Goal: Communication & Community: Participate in discussion

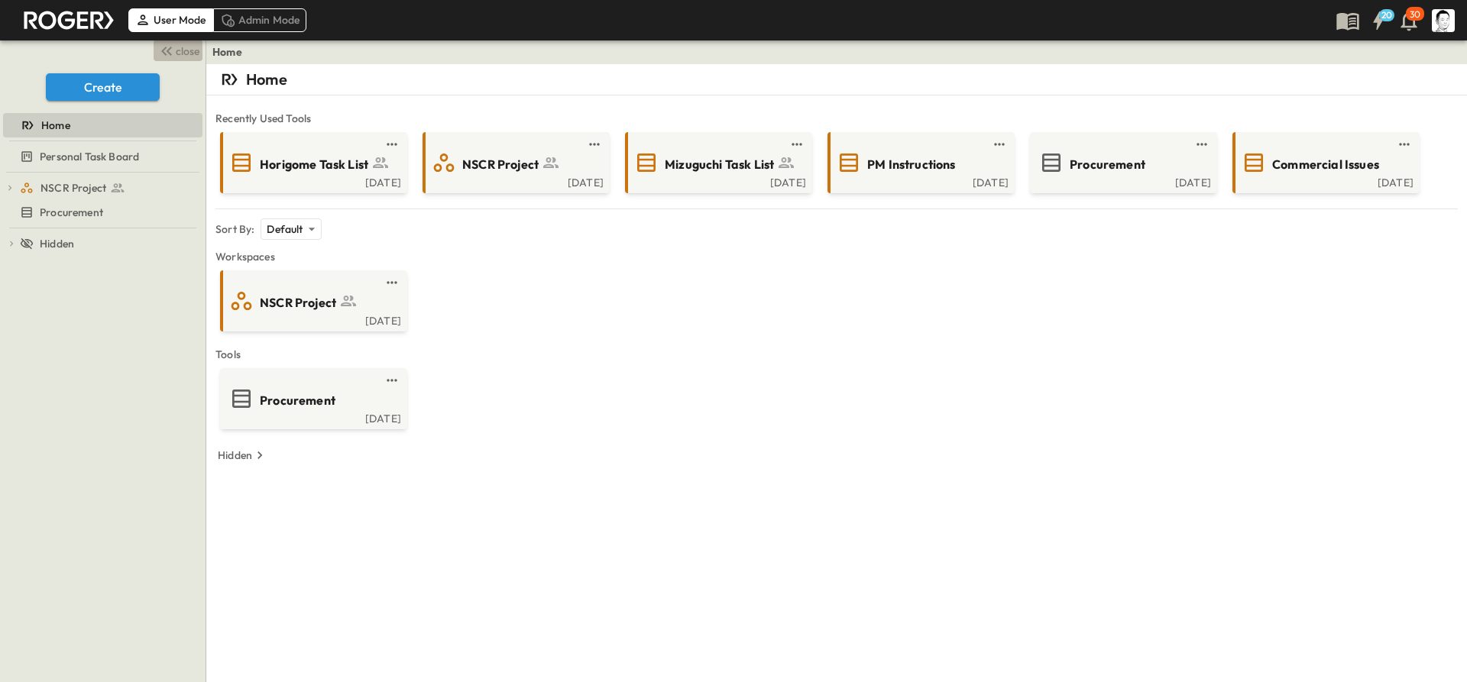
click at [182, 54] on span "close" at bounding box center [188, 51] width 24 height 15
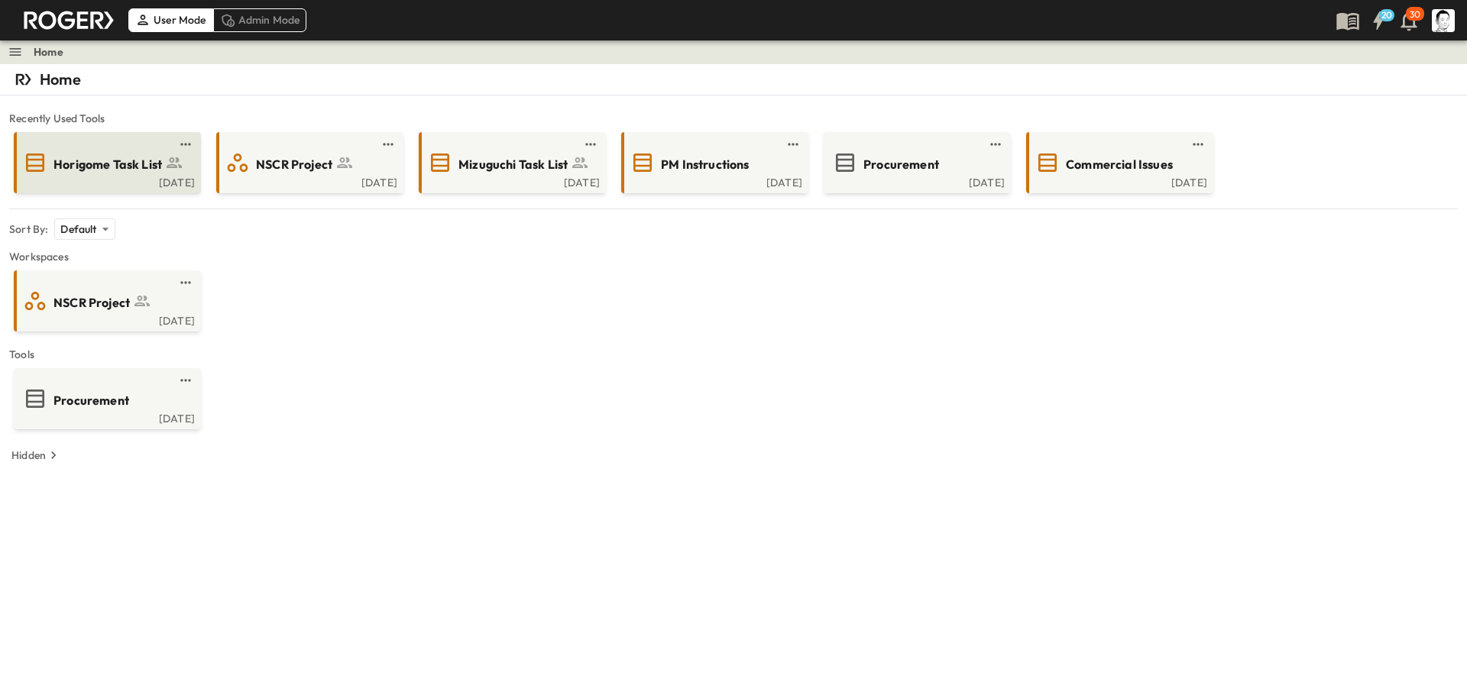
click at [117, 166] on span "Horigome Task List" at bounding box center [107, 165] width 109 height 18
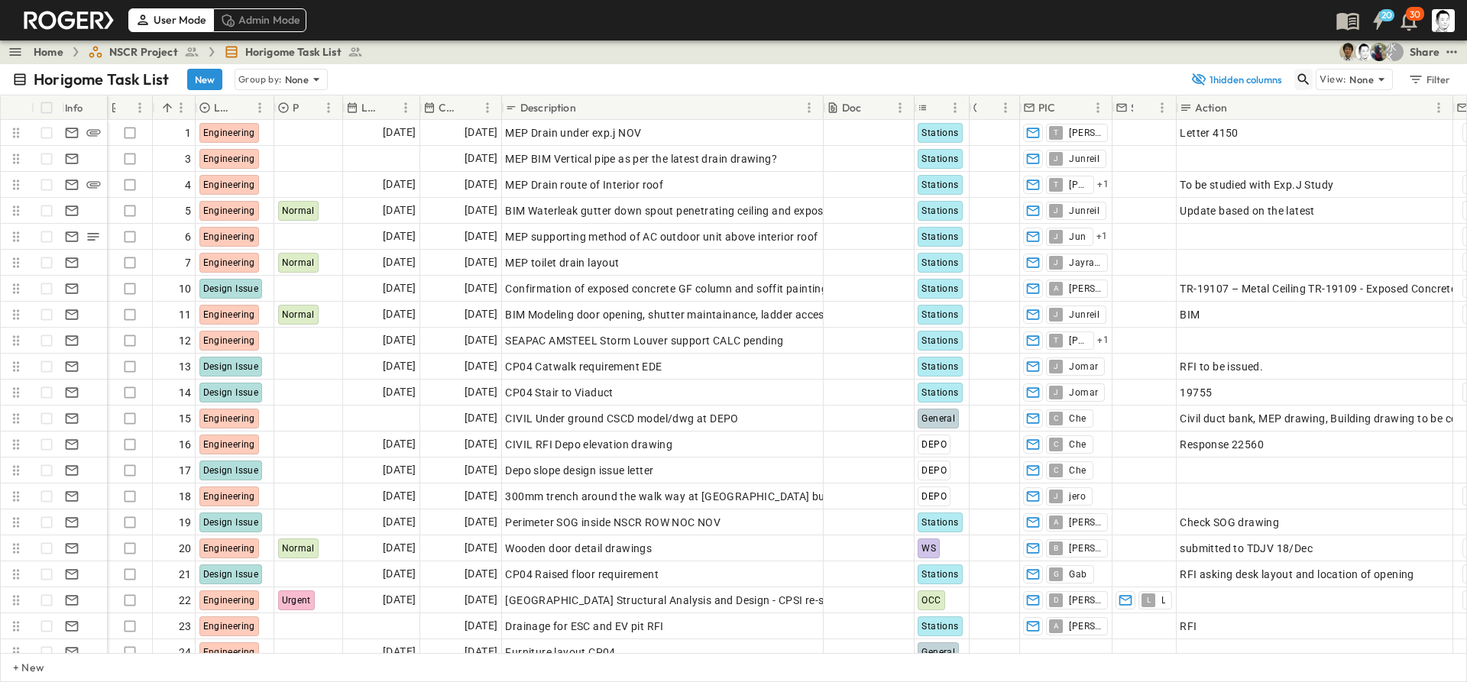
click at [1299, 79] on icon "button" at bounding box center [1303, 79] width 11 height 11
click at [1237, 79] on input "text" at bounding box center [1223, 79] width 107 height 22
type input "*"
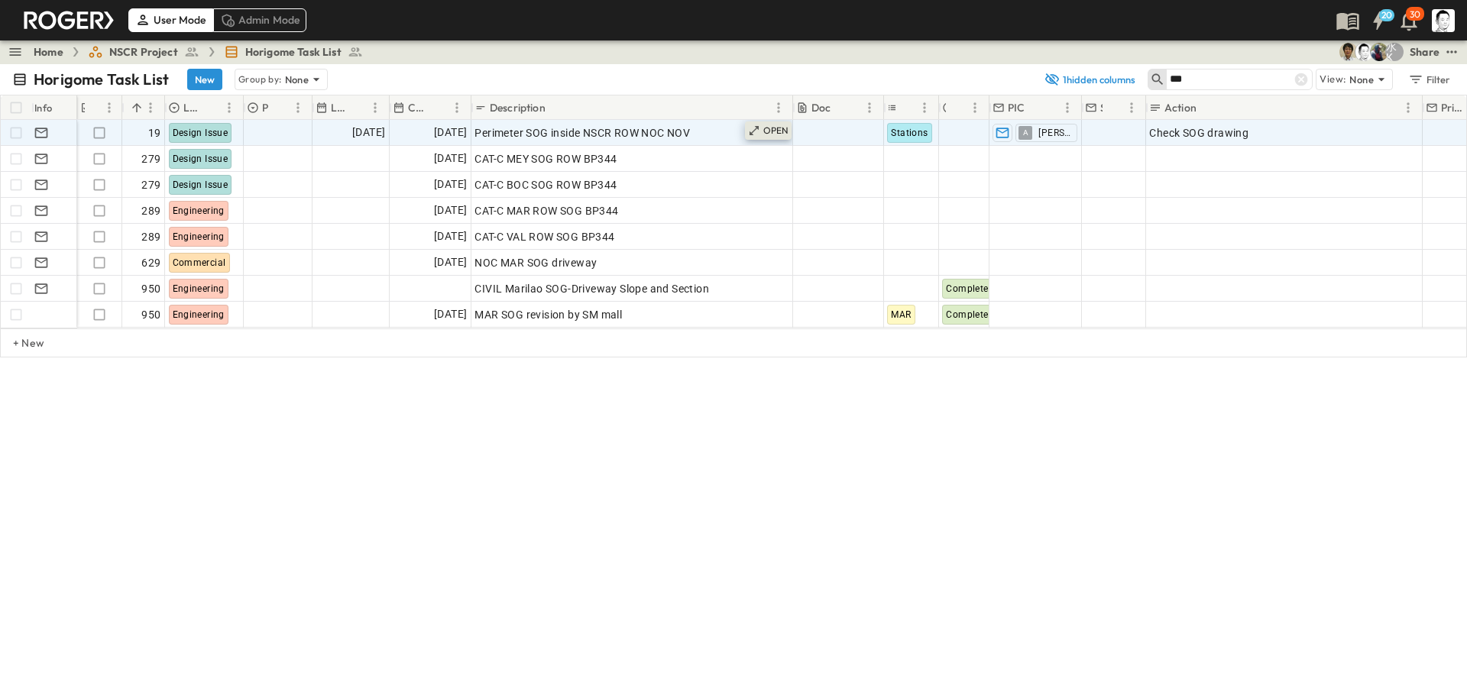
type input "***"
click at [774, 122] on div "OPEN" at bounding box center [768, 130] width 47 height 18
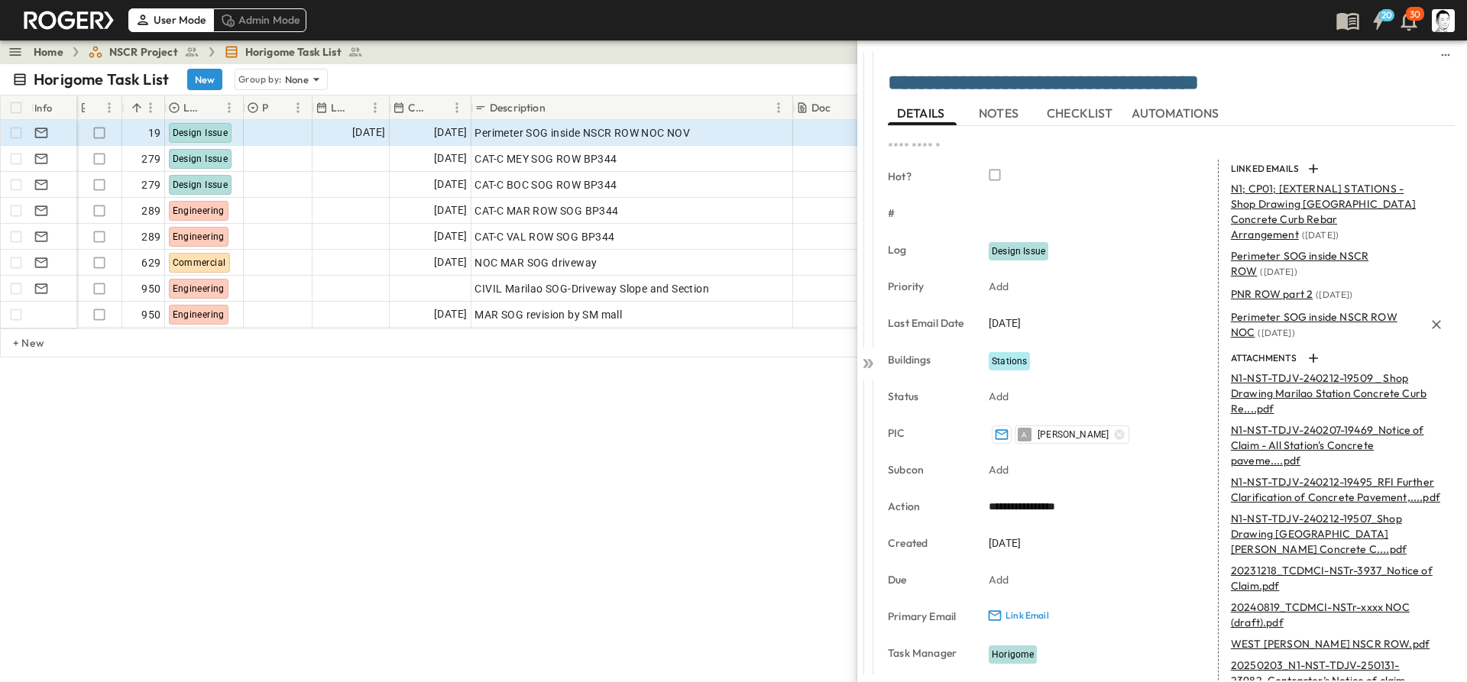
click at [1305, 316] on span "Perimeter SOG inside NSCR ROW NOC" at bounding box center [1314, 324] width 167 height 29
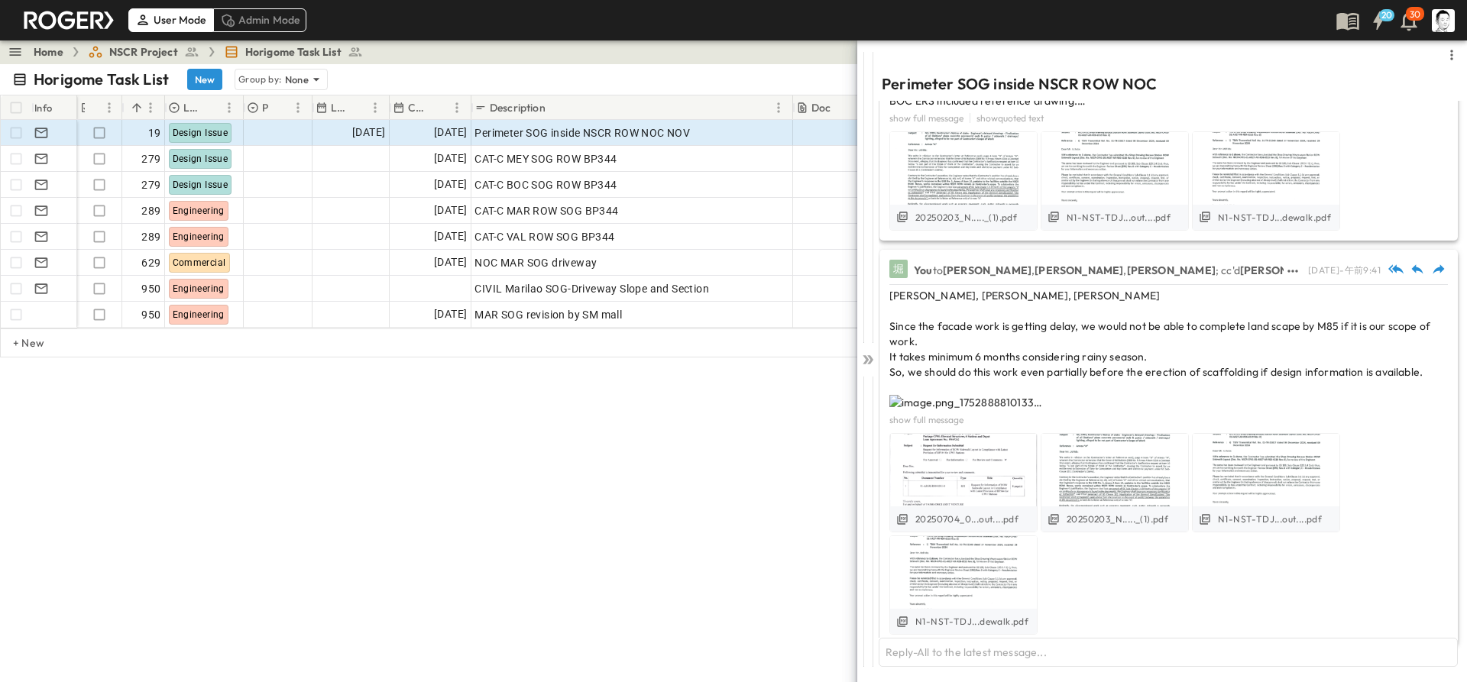
scroll to position [669, 0]
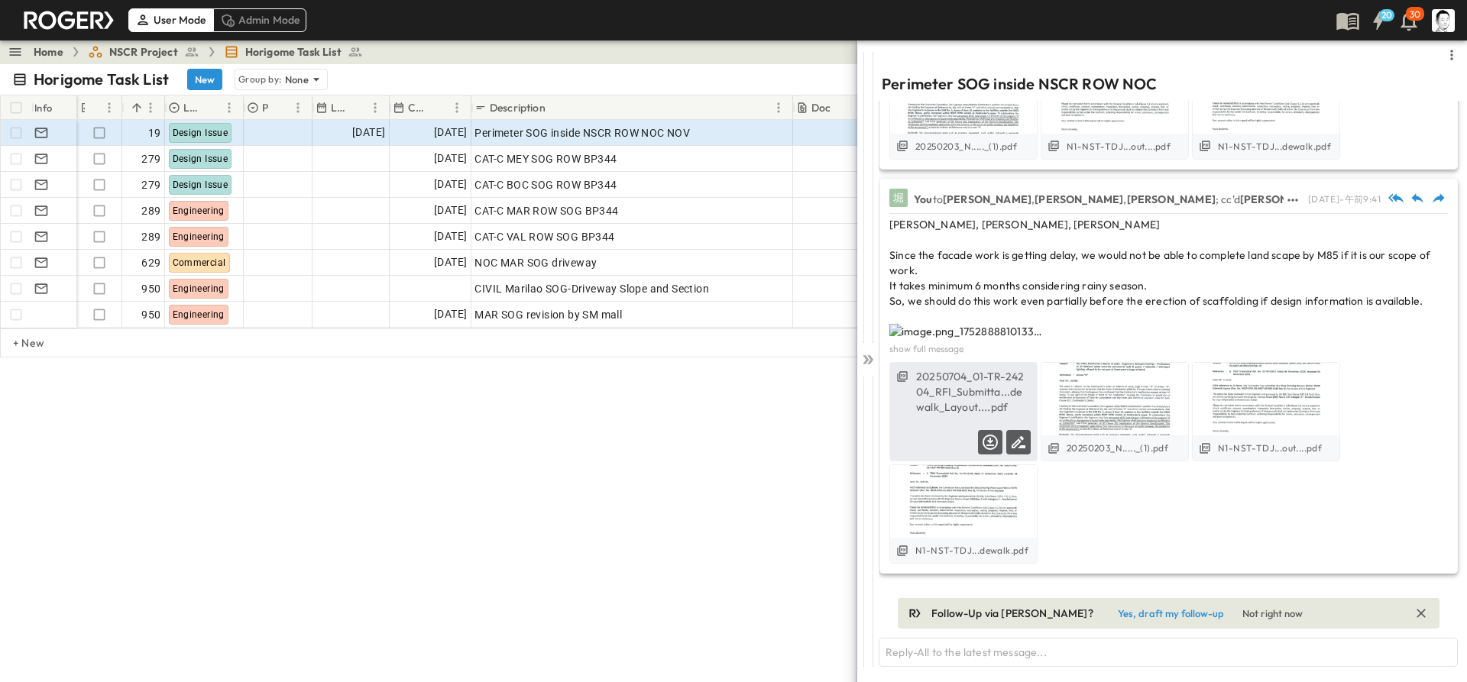
click at [968, 396] on label "20250704_01-TR-24204_RFI_Submitta...dewalk_Layout....pdf" at bounding box center [973, 392] width 115 height 46
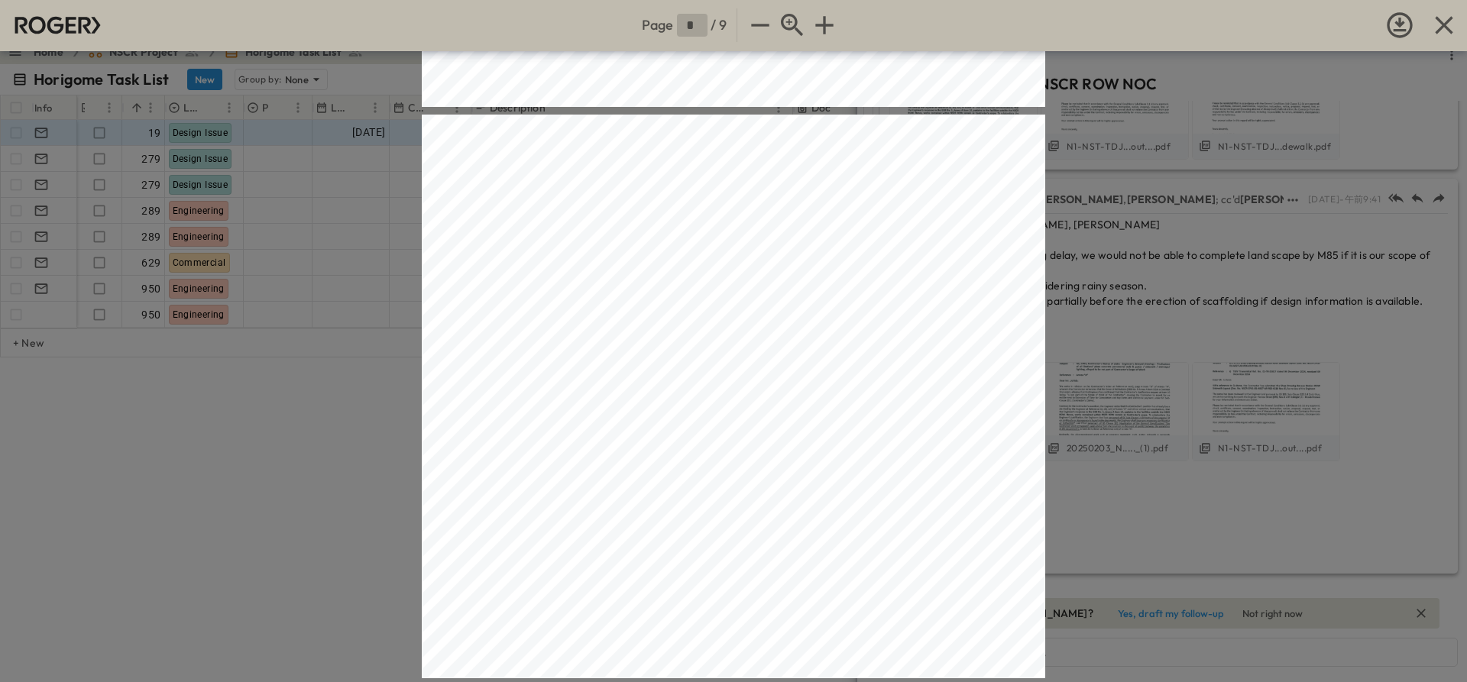
type input "*"
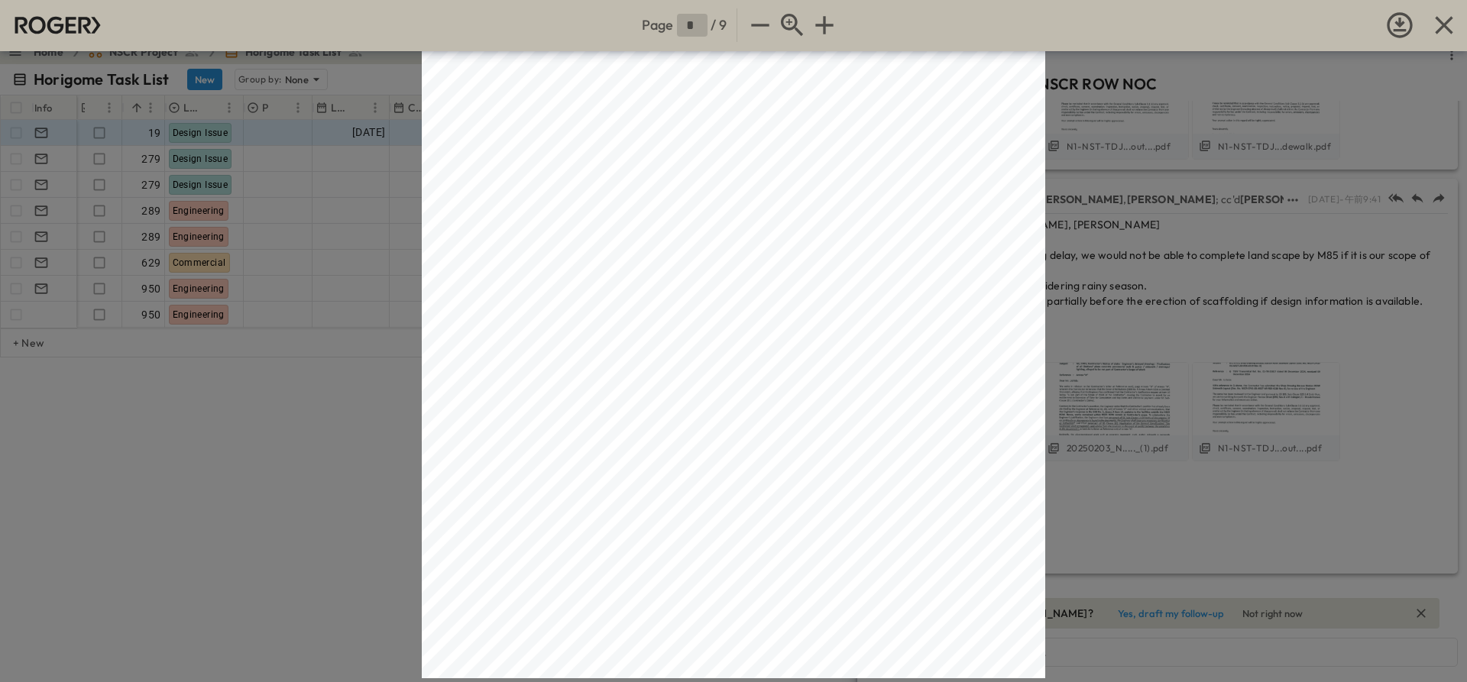
scroll to position [5094, 0]
click at [766, 21] on icon "button" at bounding box center [760, 25] width 31 height 31
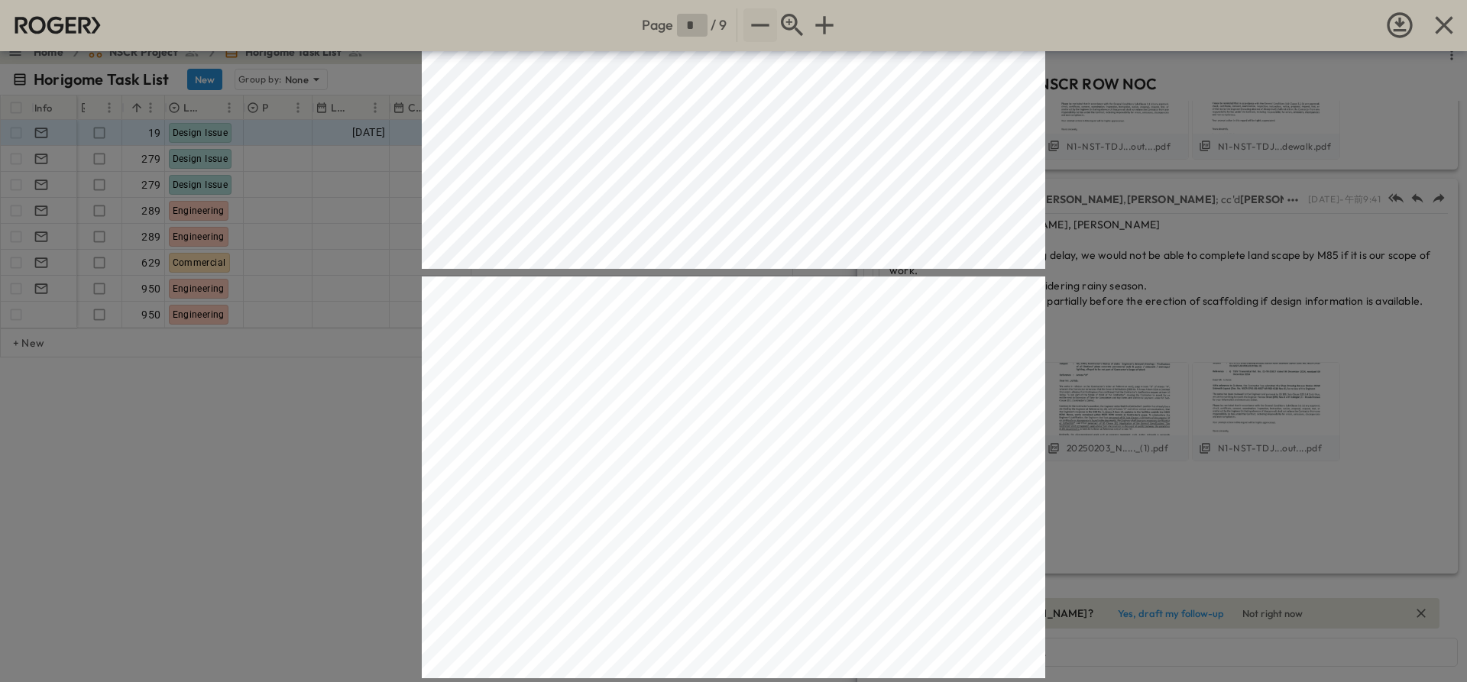
scroll to position [4595, 0]
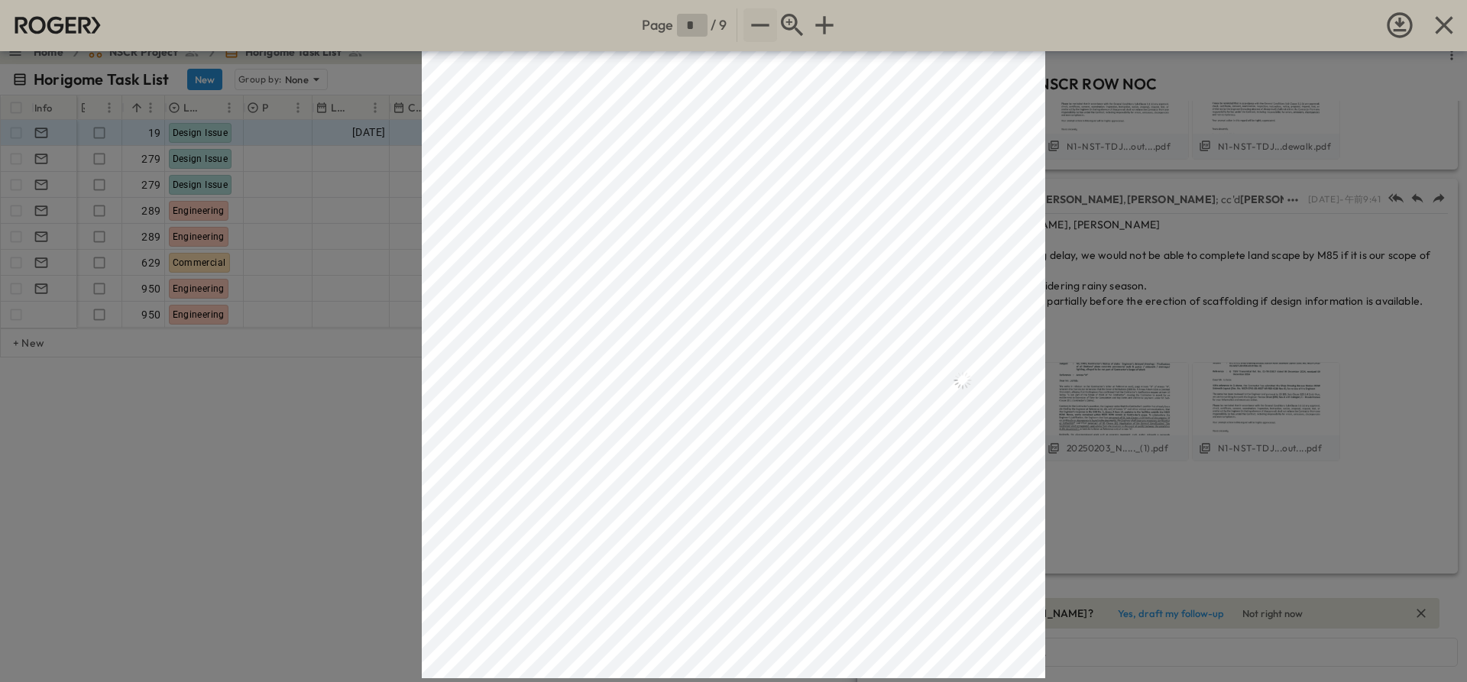
click at [766, 21] on icon "button" at bounding box center [760, 25] width 31 height 31
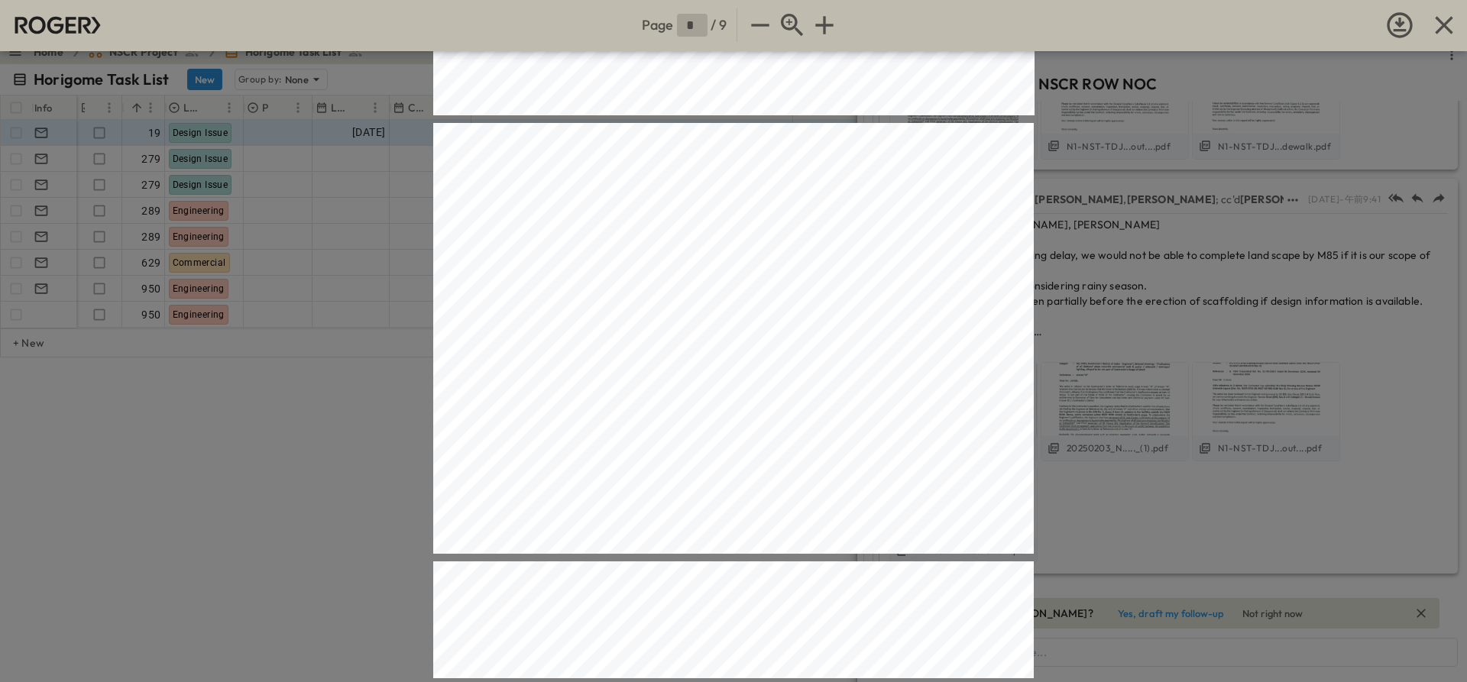
scroll to position [2421, 0]
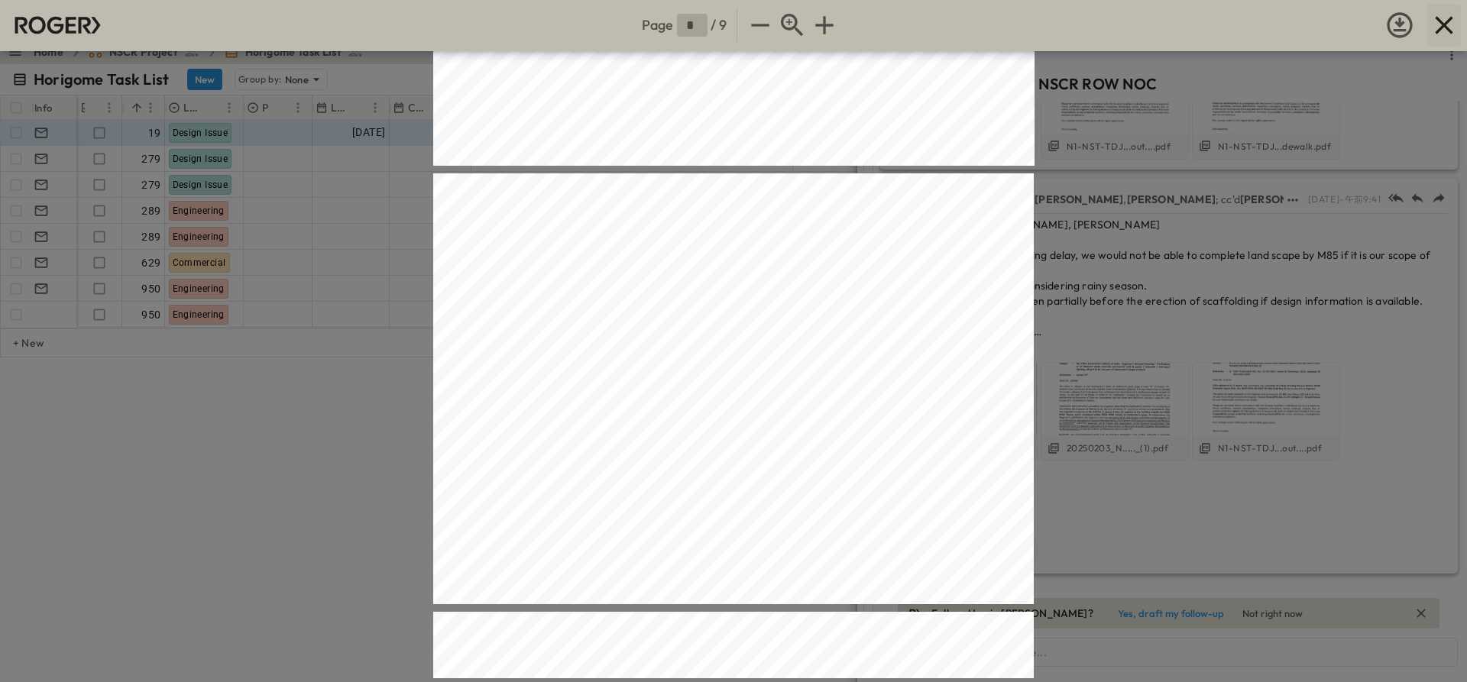
click at [1443, 37] on icon "button" at bounding box center [1444, 25] width 31 height 31
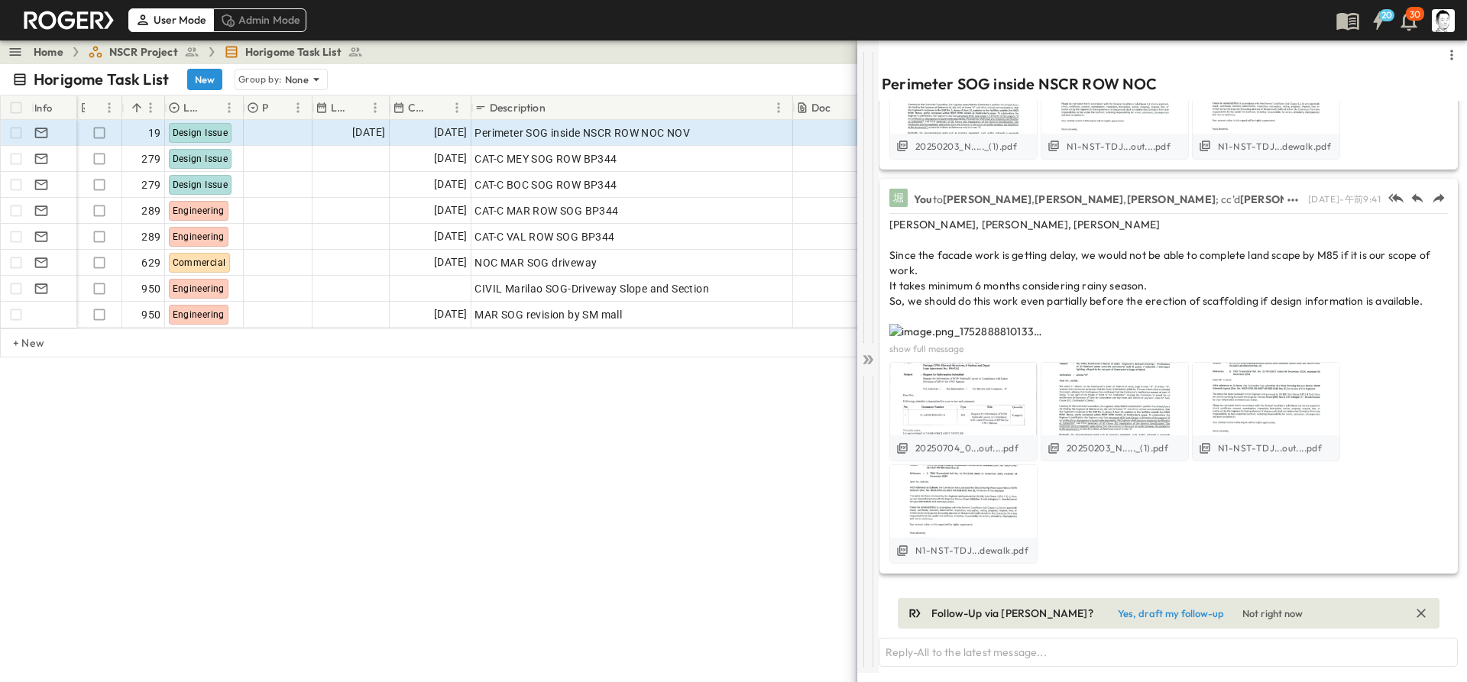
click at [874, 362] on icon at bounding box center [867, 359] width 15 height 15
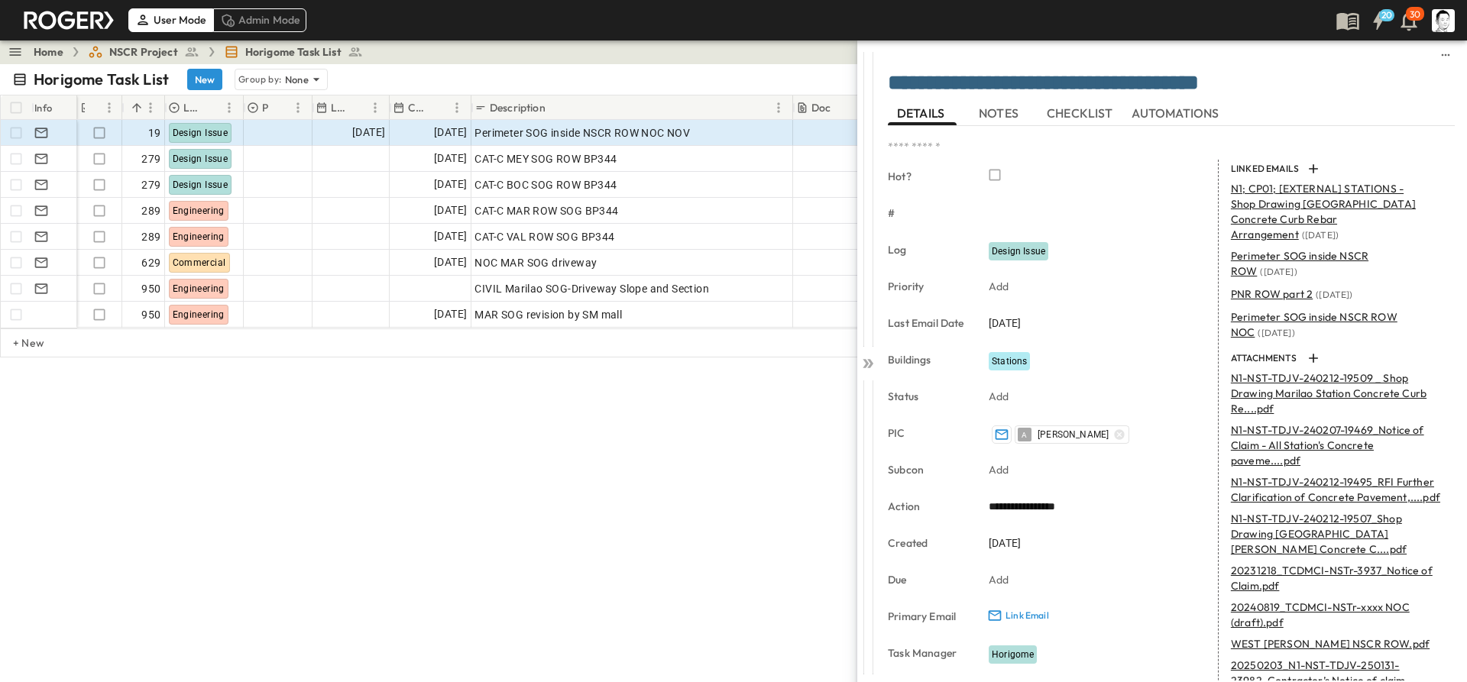
click at [874, 362] on icon at bounding box center [867, 363] width 15 height 15
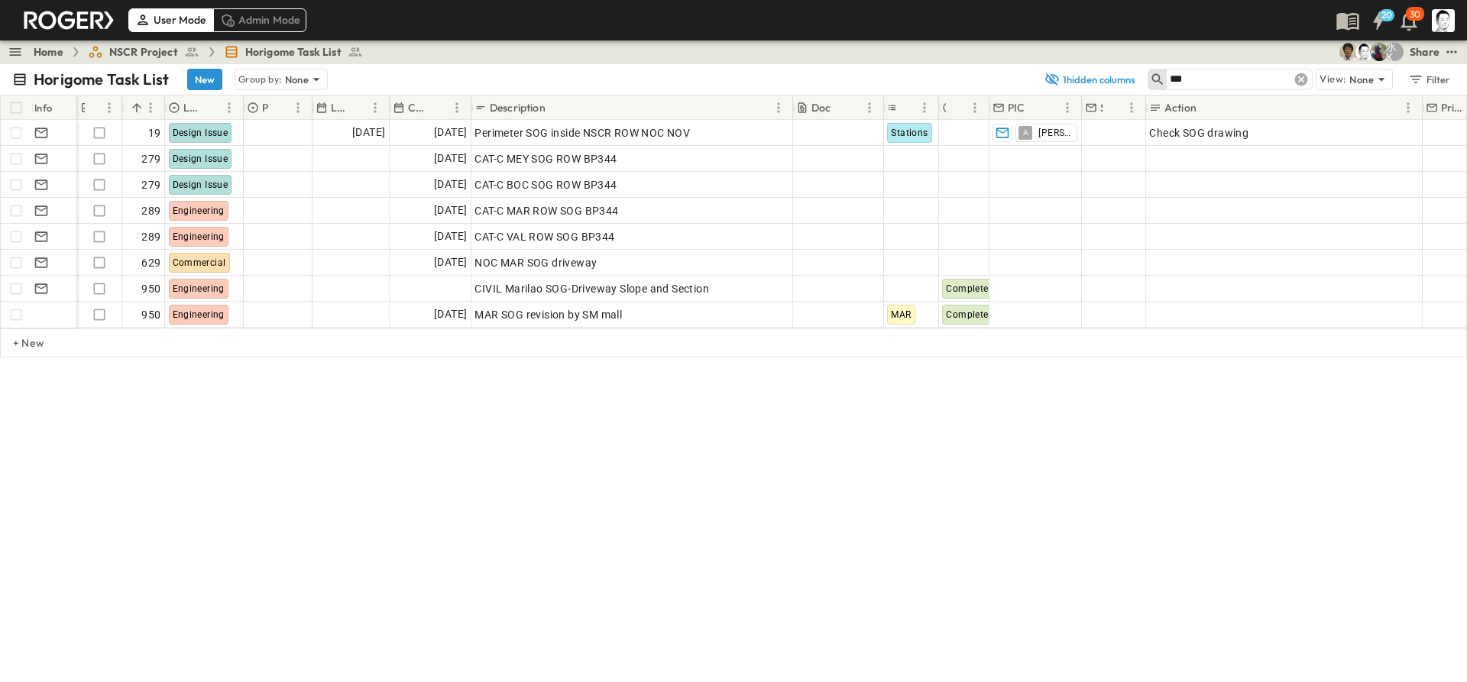
click at [1307, 79] on icon at bounding box center [1301, 79] width 13 height 13
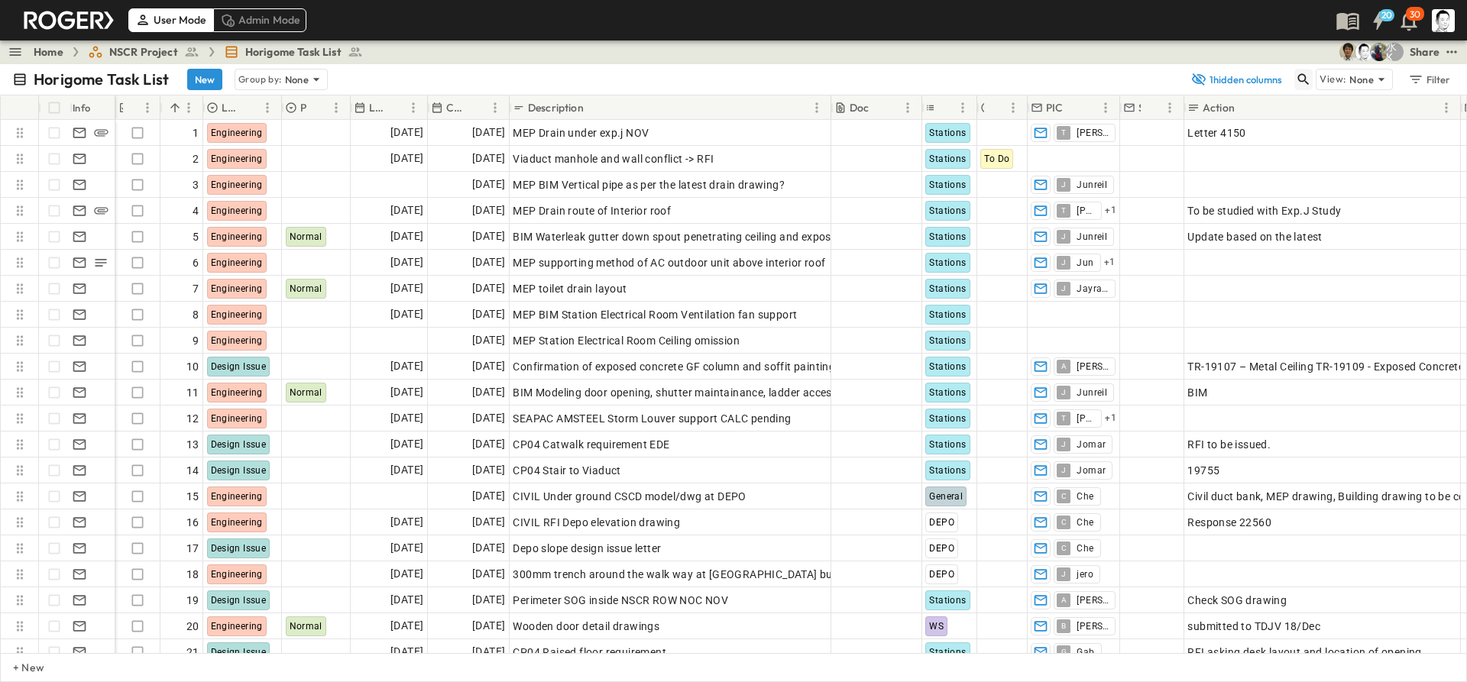
click at [1299, 79] on icon "button" at bounding box center [1303, 79] width 11 height 11
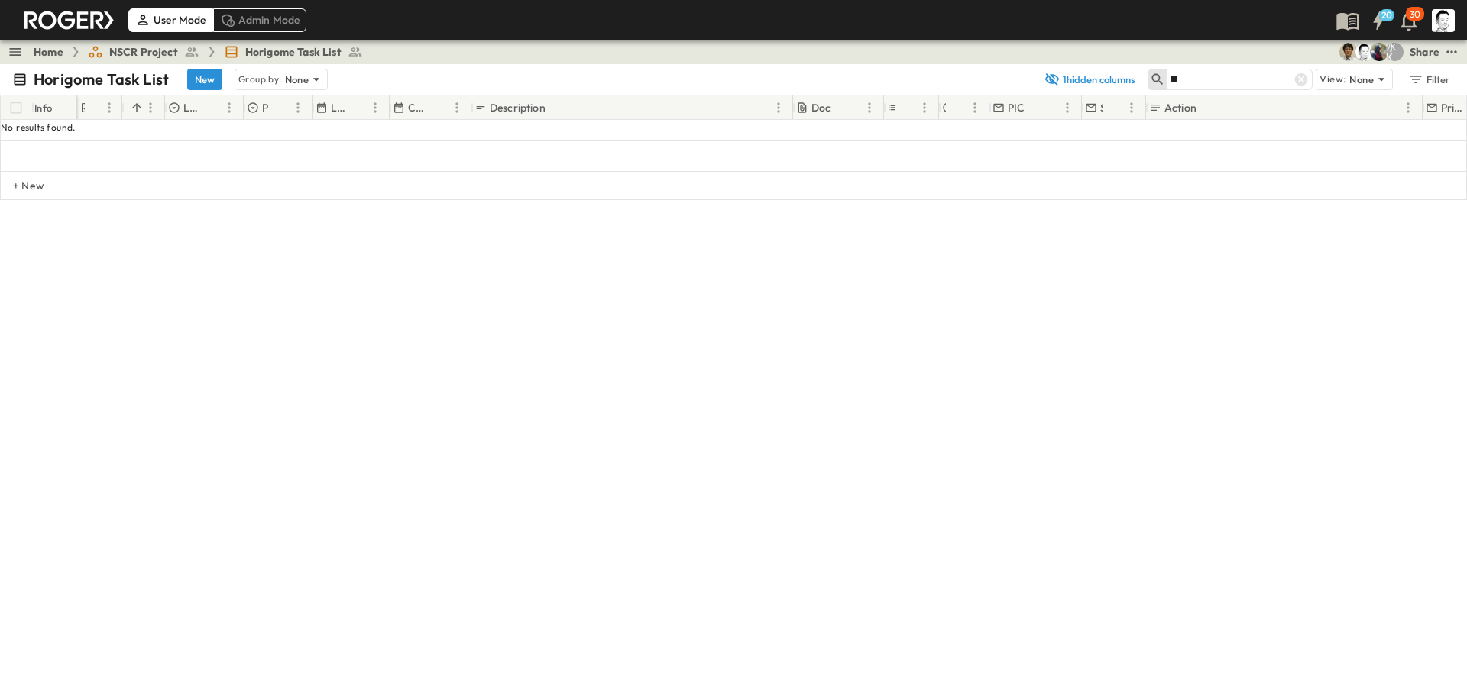
type input "*"
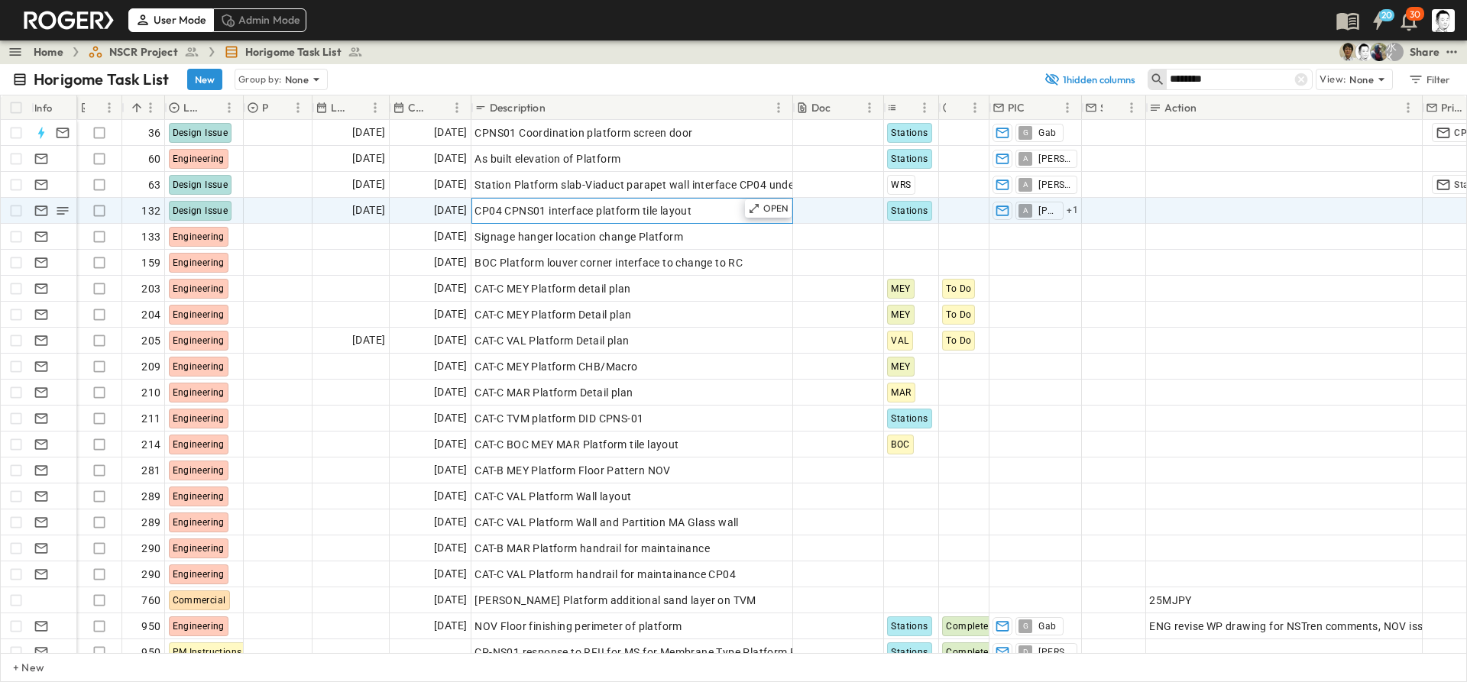
click at [708, 209] on div "CP04 CPNS01 interface platform tile layout" at bounding box center [632, 210] width 314 height 21
click at [1236, 76] on input "********" at bounding box center [1223, 79] width 107 height 22
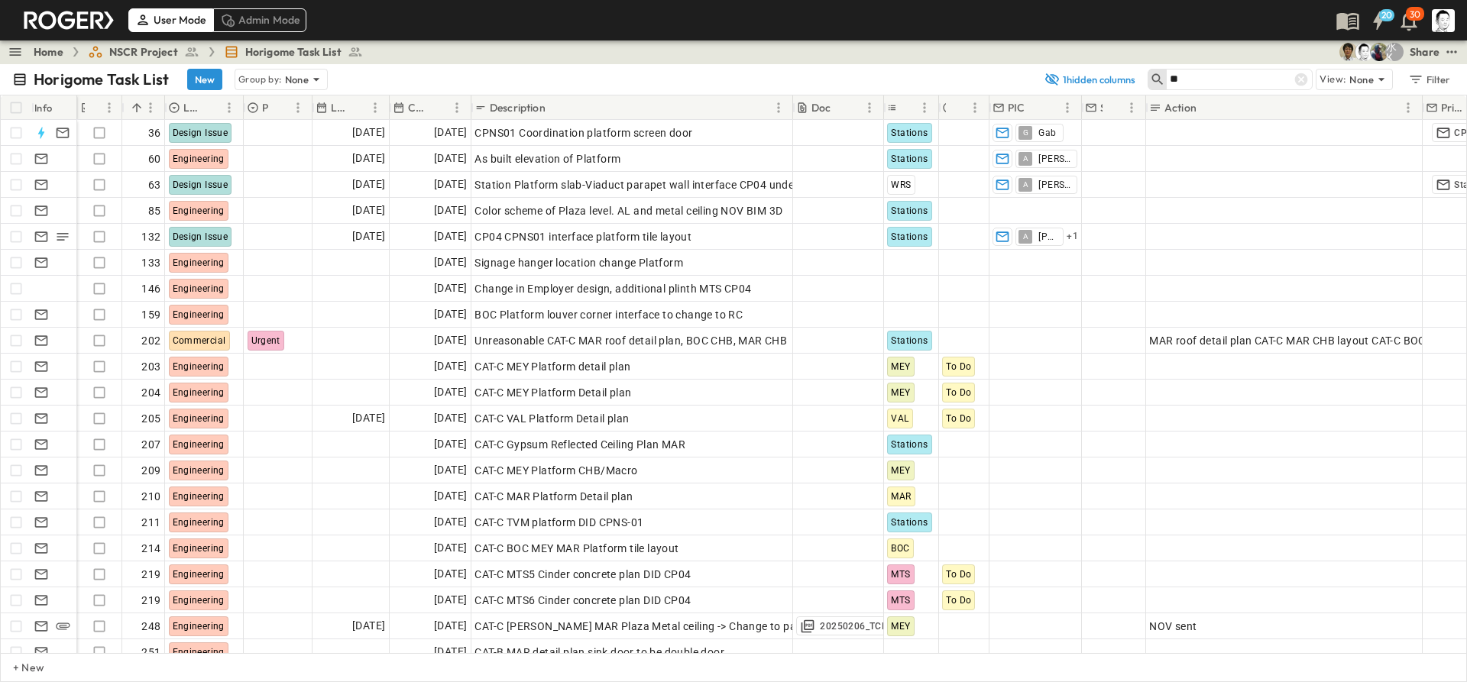
type input "*"
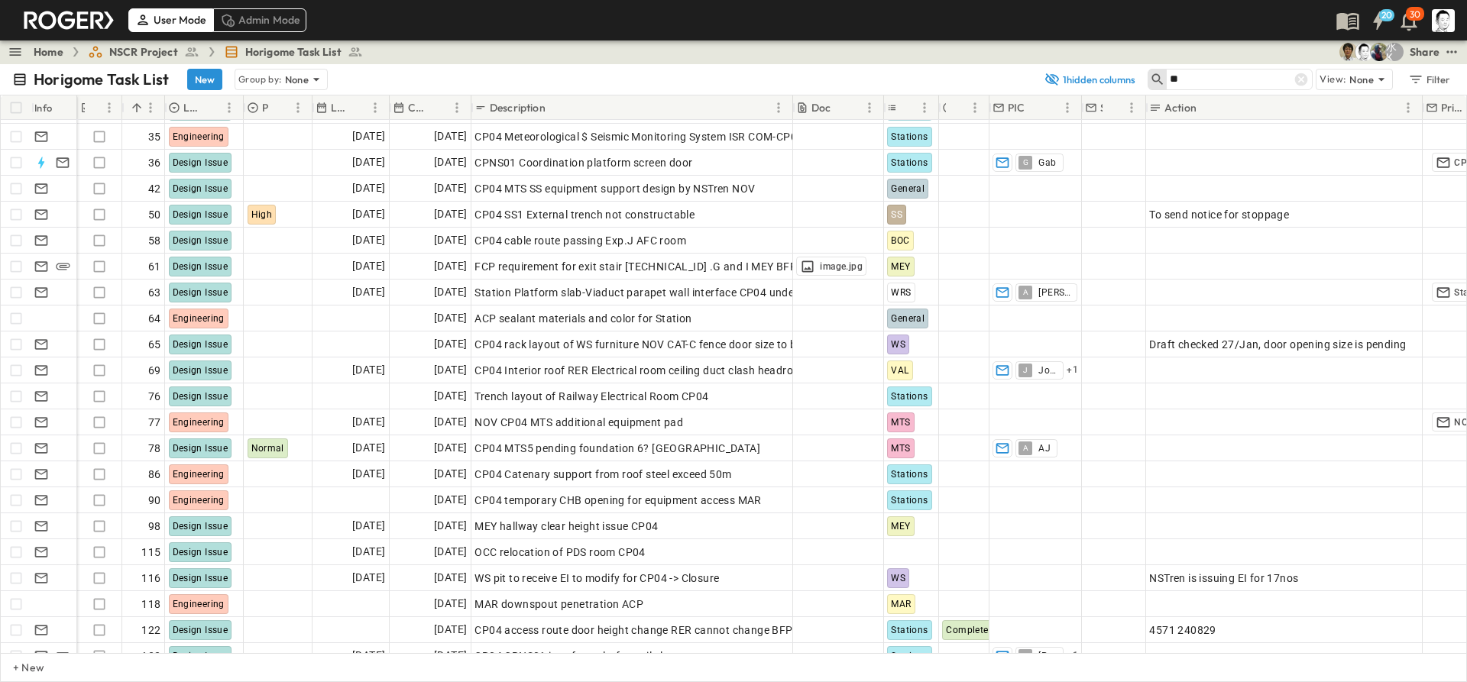
scroll to position [204, 0]
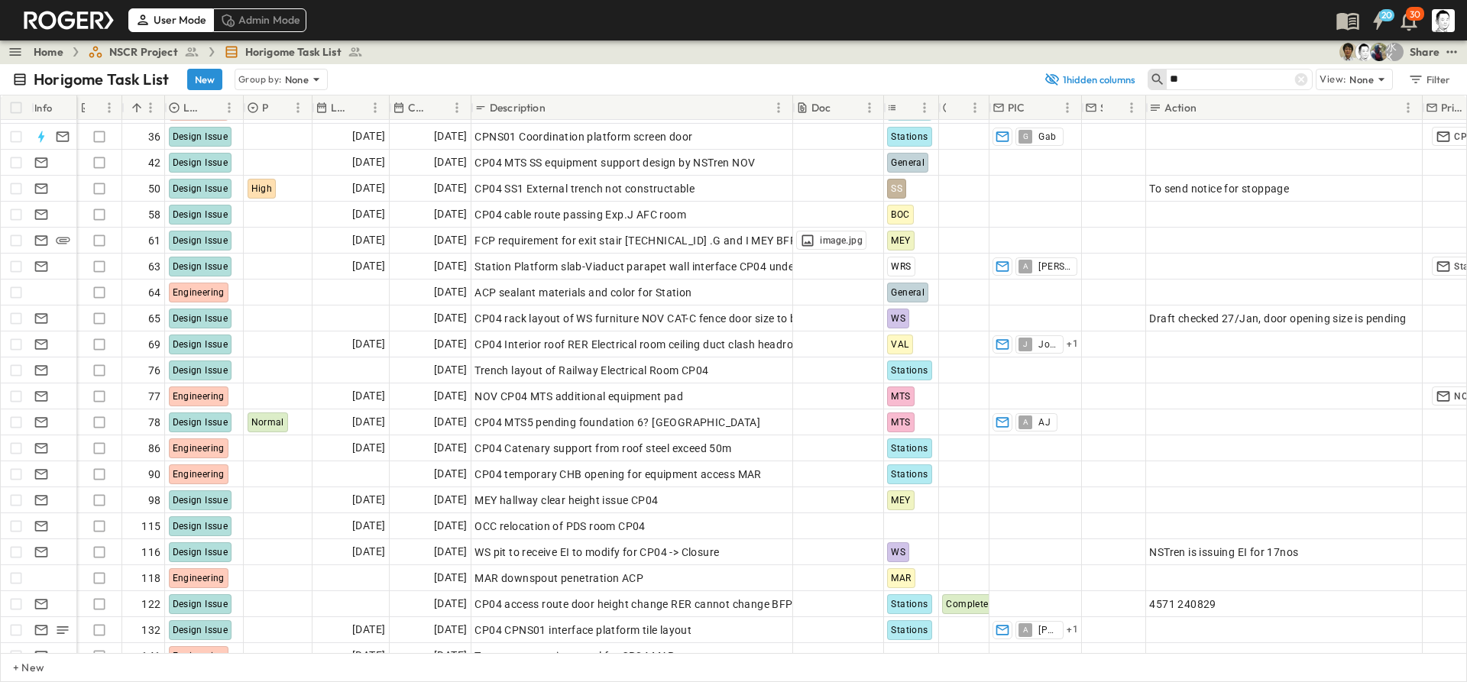
type input "*"
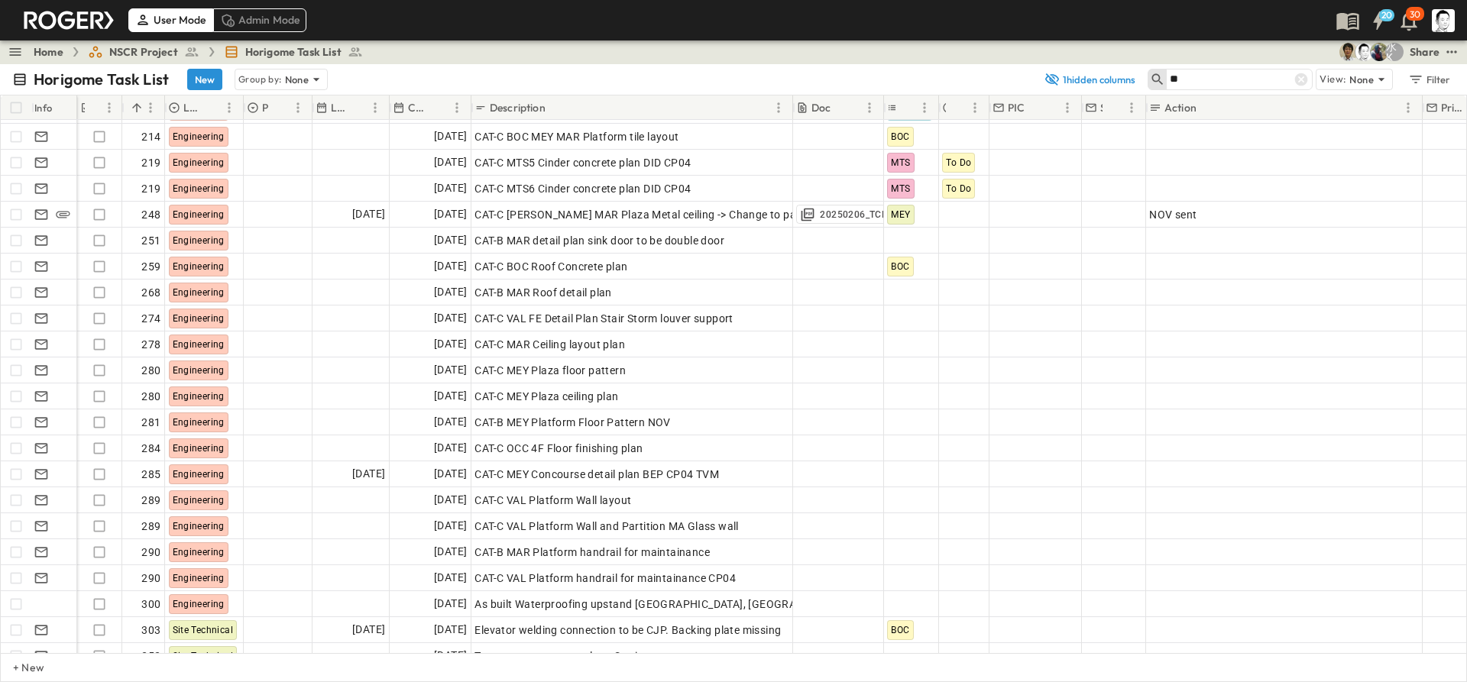
scroll to position [438, 0]
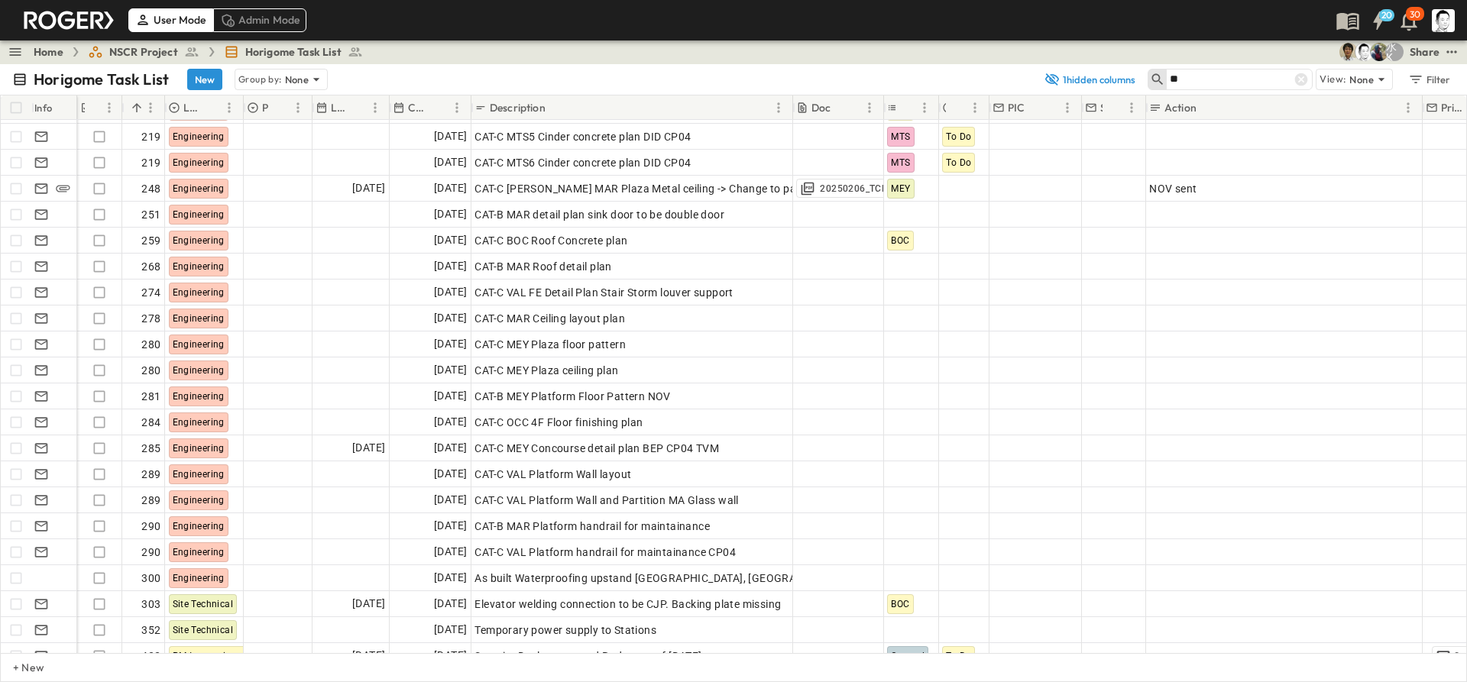
type input "*"
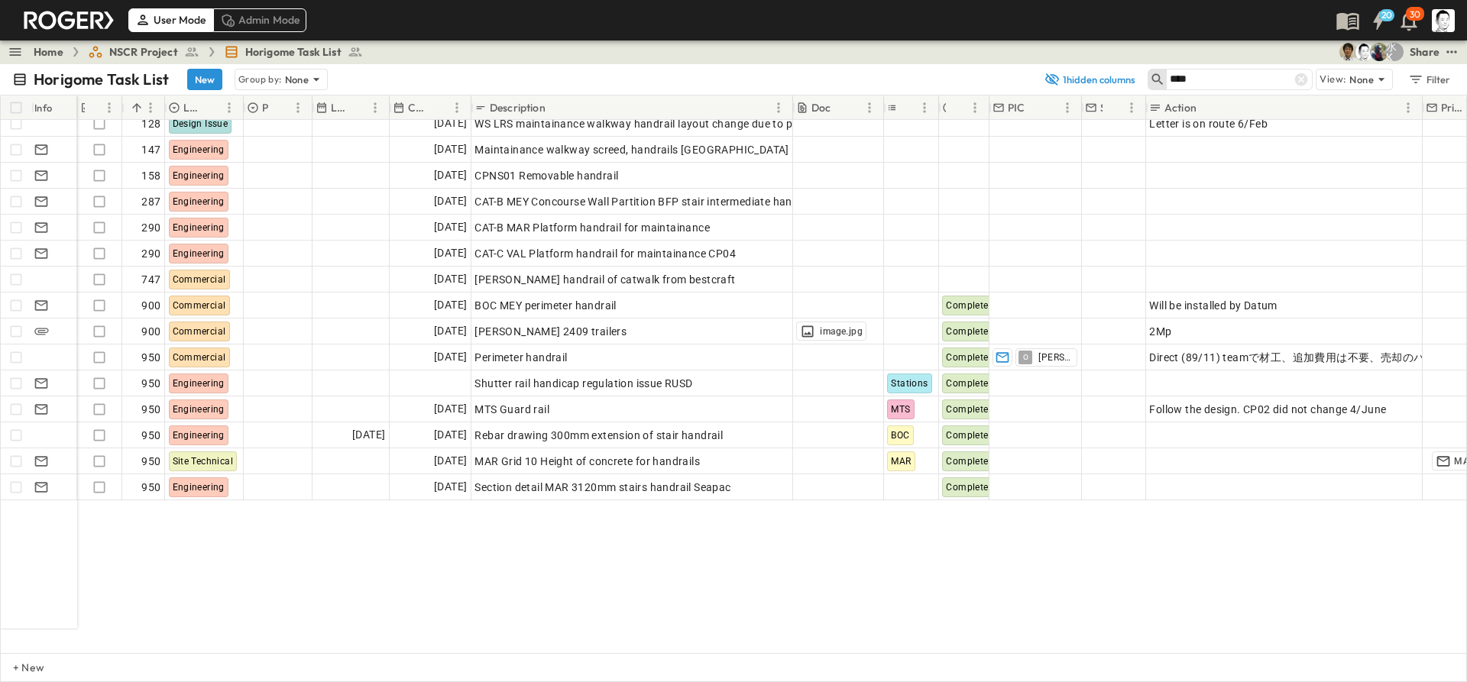
scroll to position [152, 0]
type input "*"
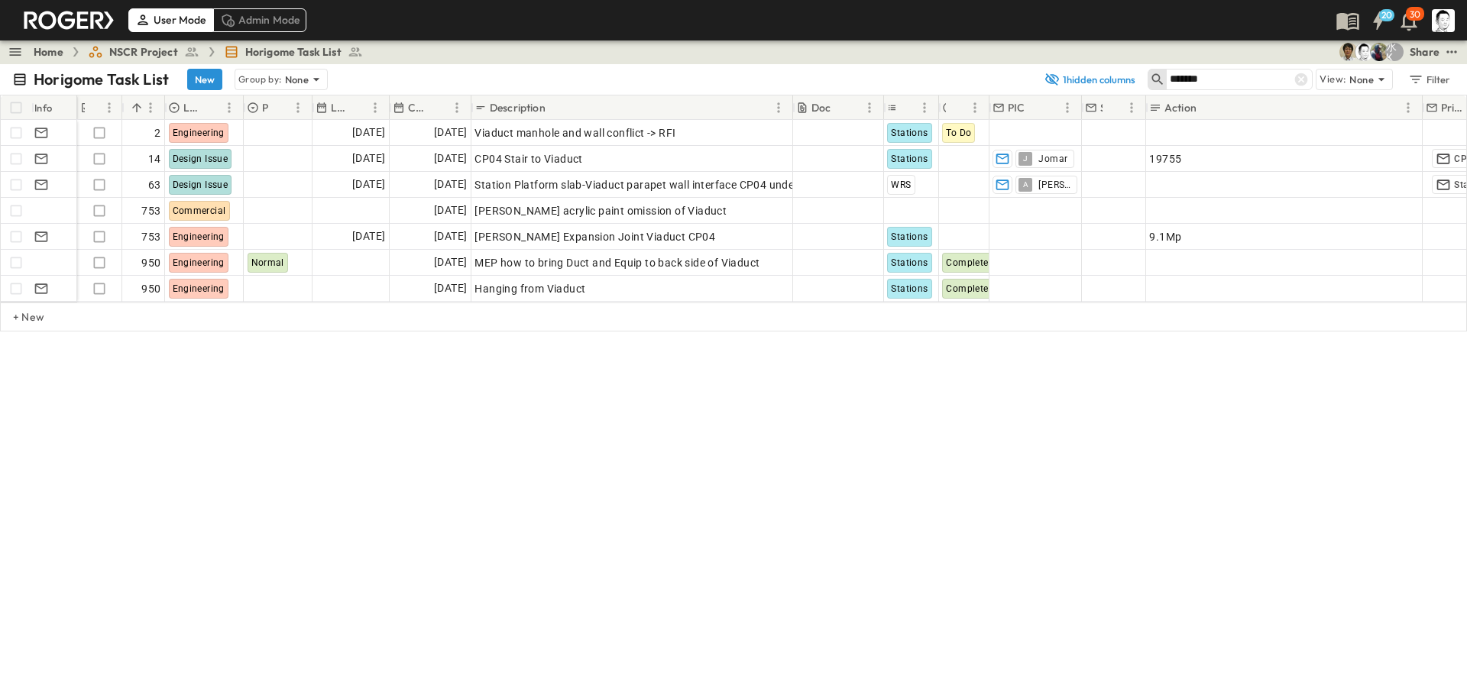
scroll to position [0, 0]
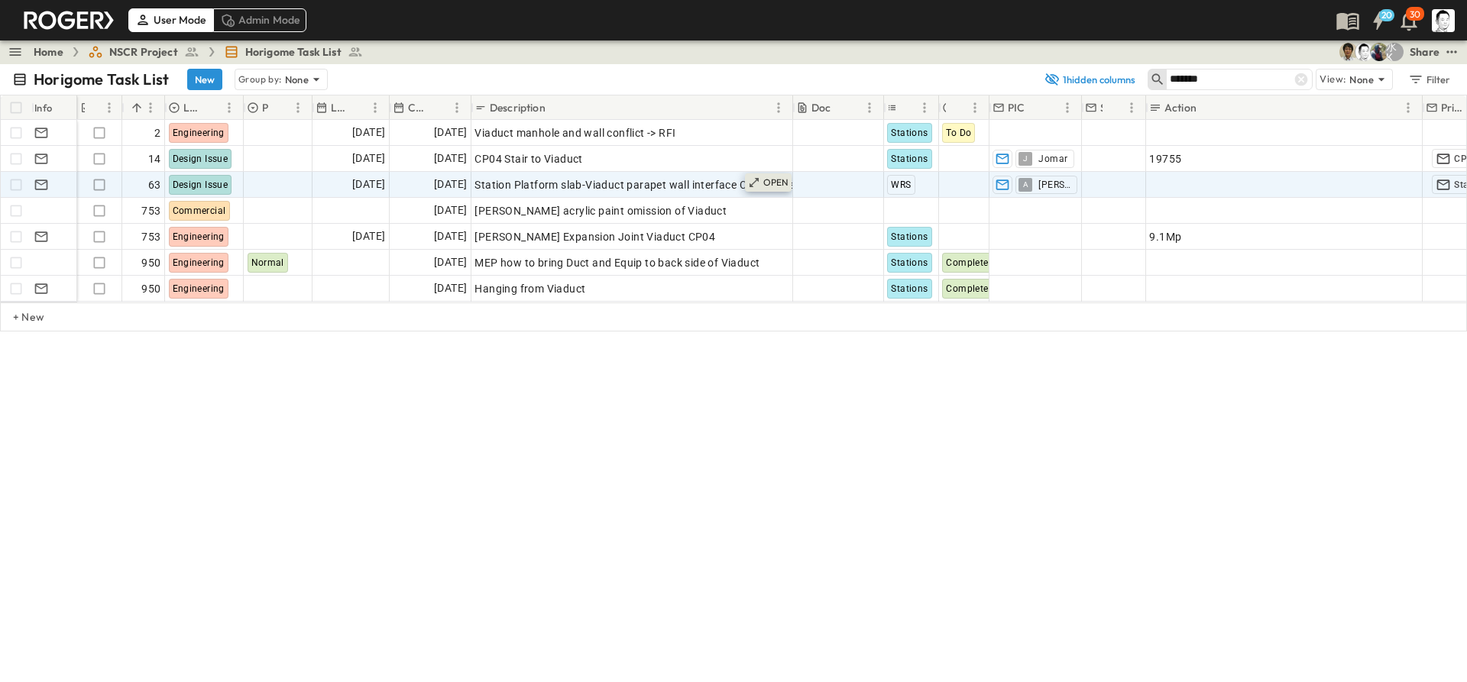
type input "*******"
click at [785, 186] on p "OPEN" at bounding box center [776, 183] width 26 height 12
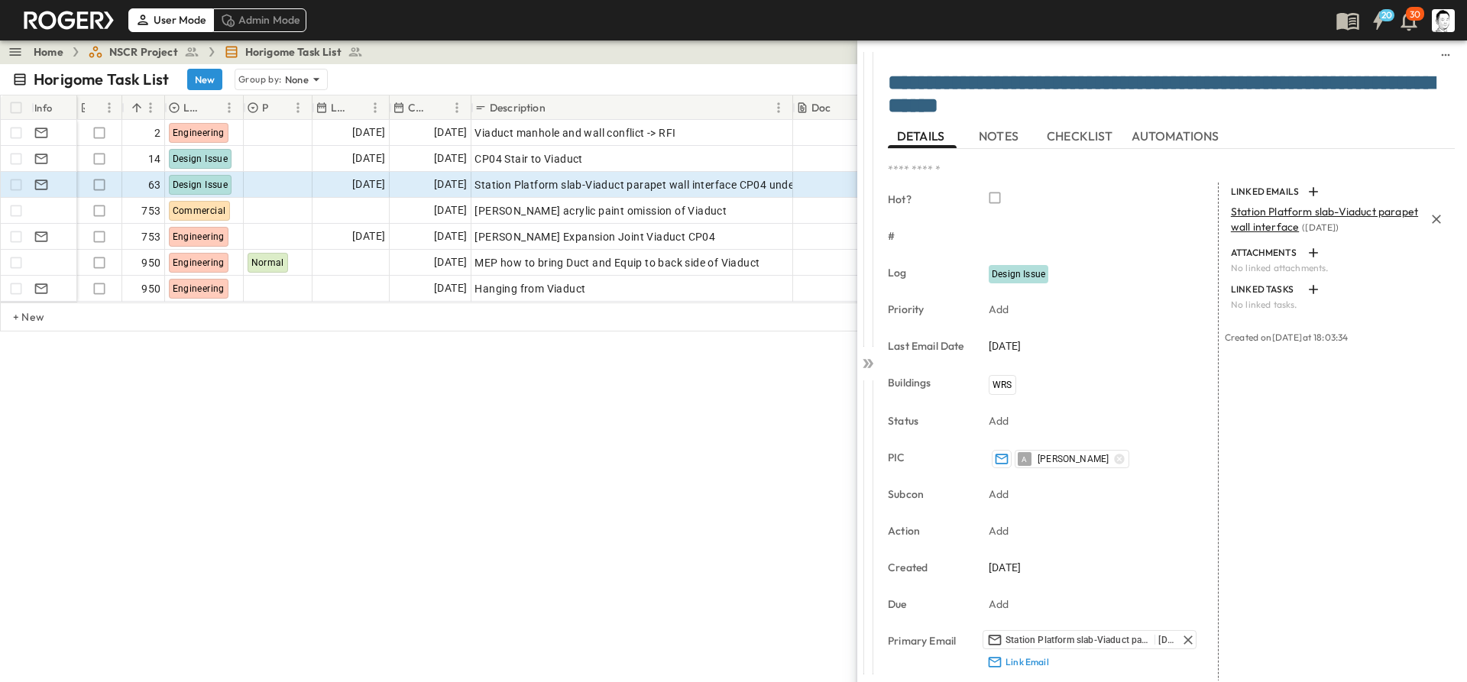
click at [1345, 214] on span "Station Platform slab-Viaduct parapet wall interface" at bounding box center [1324, 219] width 187 height 29
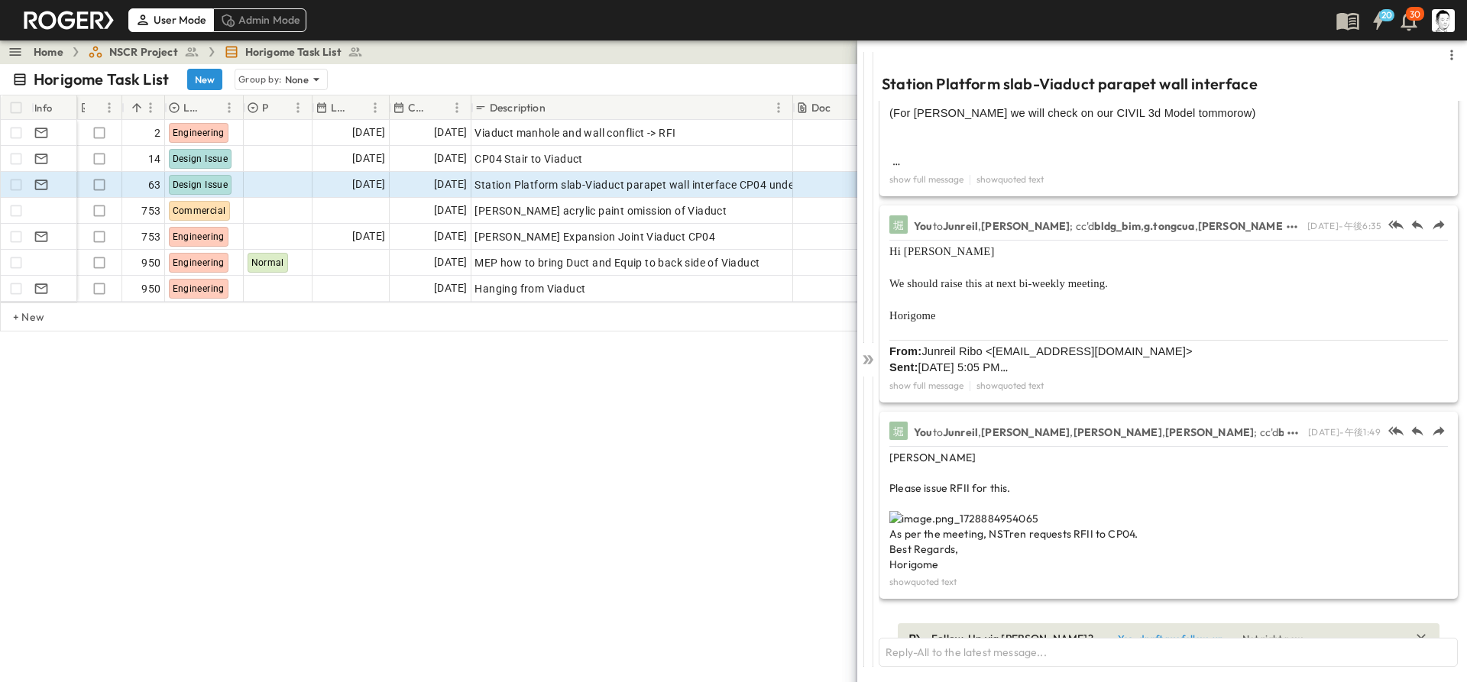
scroll to position [766, 0]
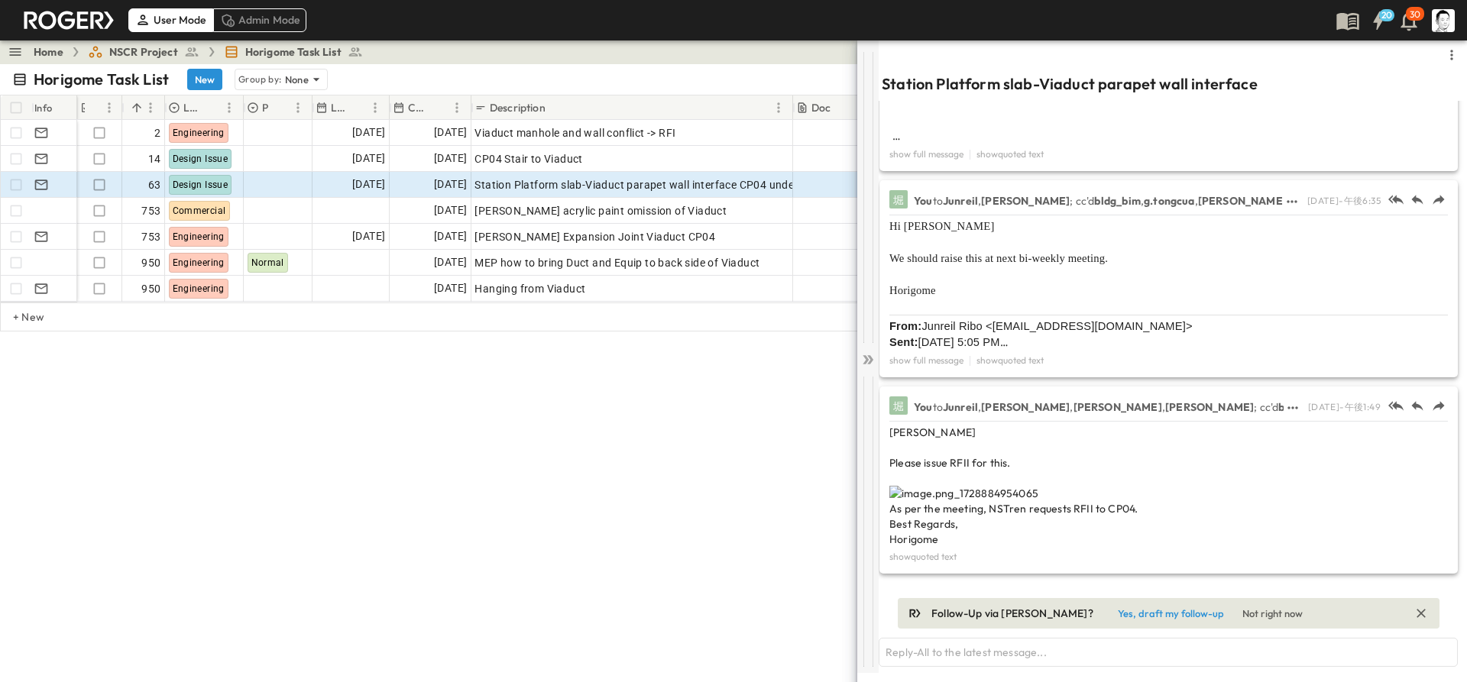
click at [862, 354] on icon at bounding box center [867, 359] width 15 height 15
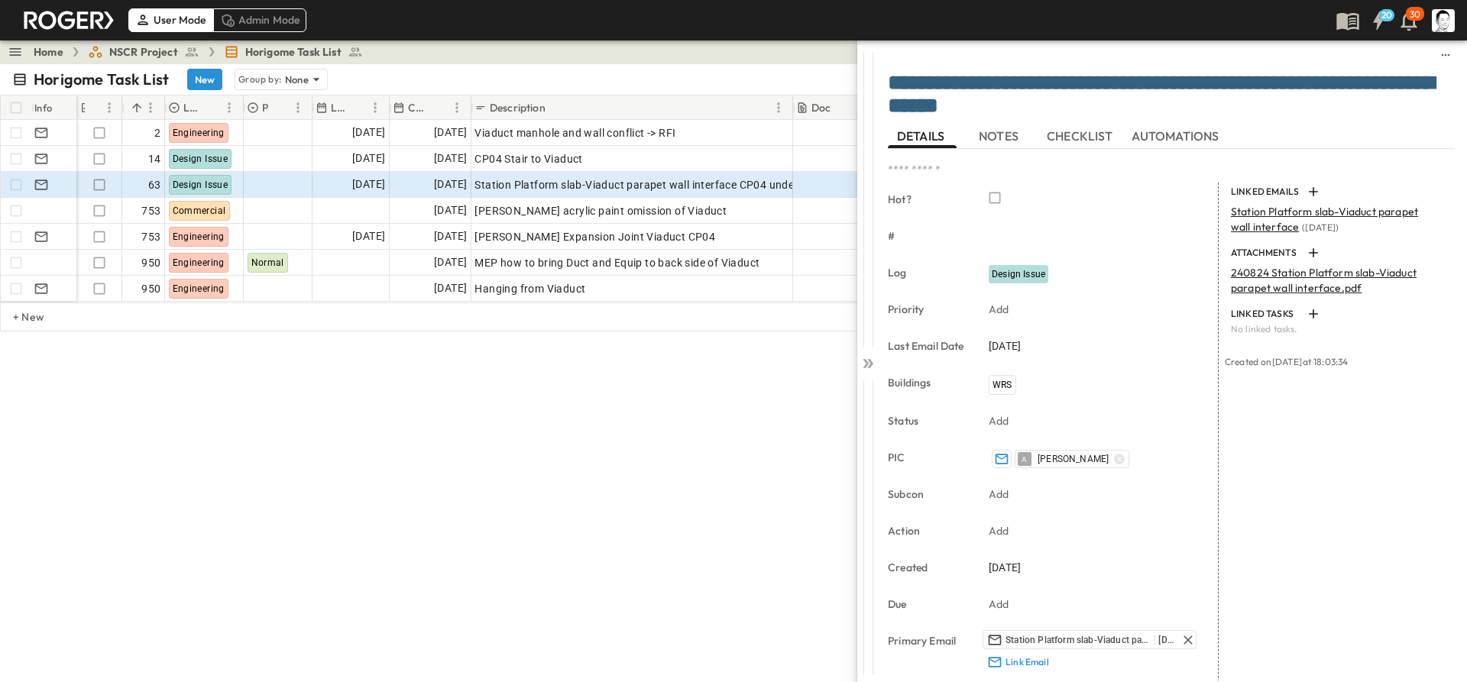
click at [862, 354] on div at bounding box center [867, 360] width 21 height 641
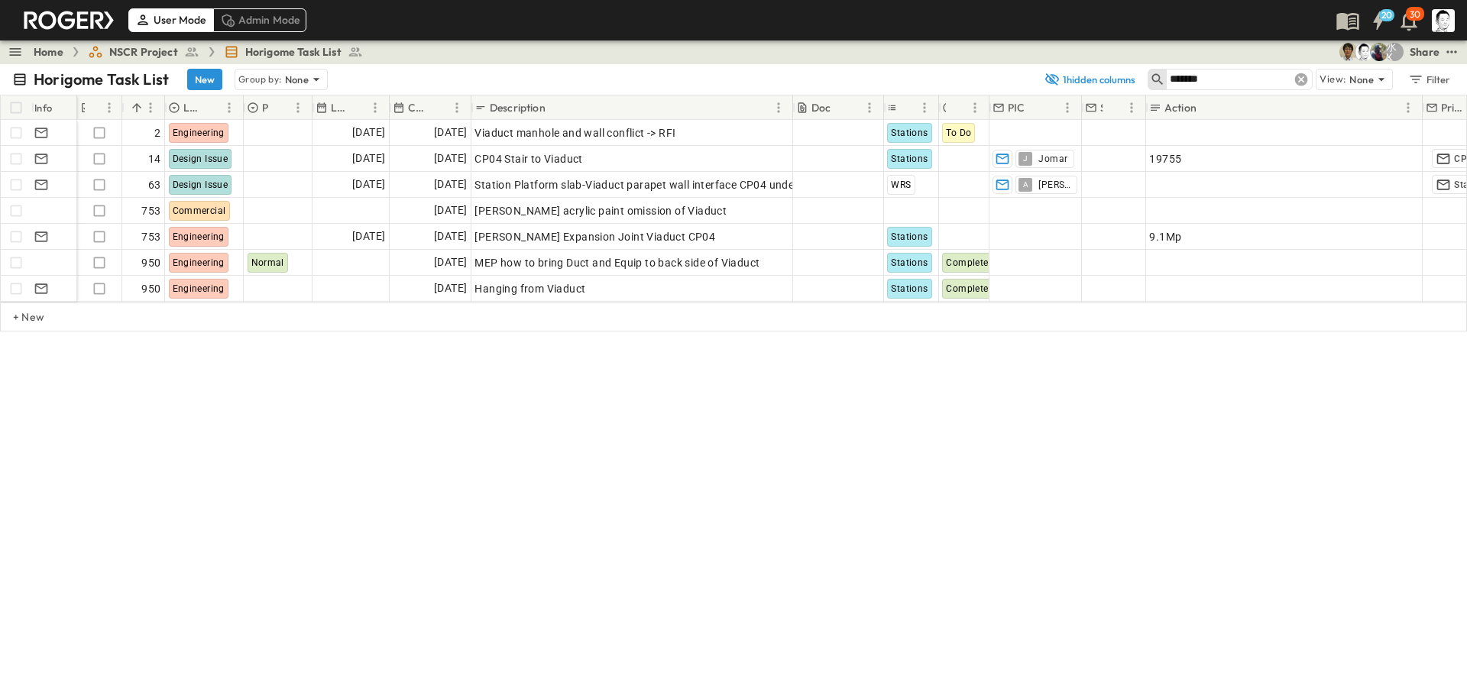
click at [1307, 70] on div at bounding box center [1301, 79] width 21 height 21
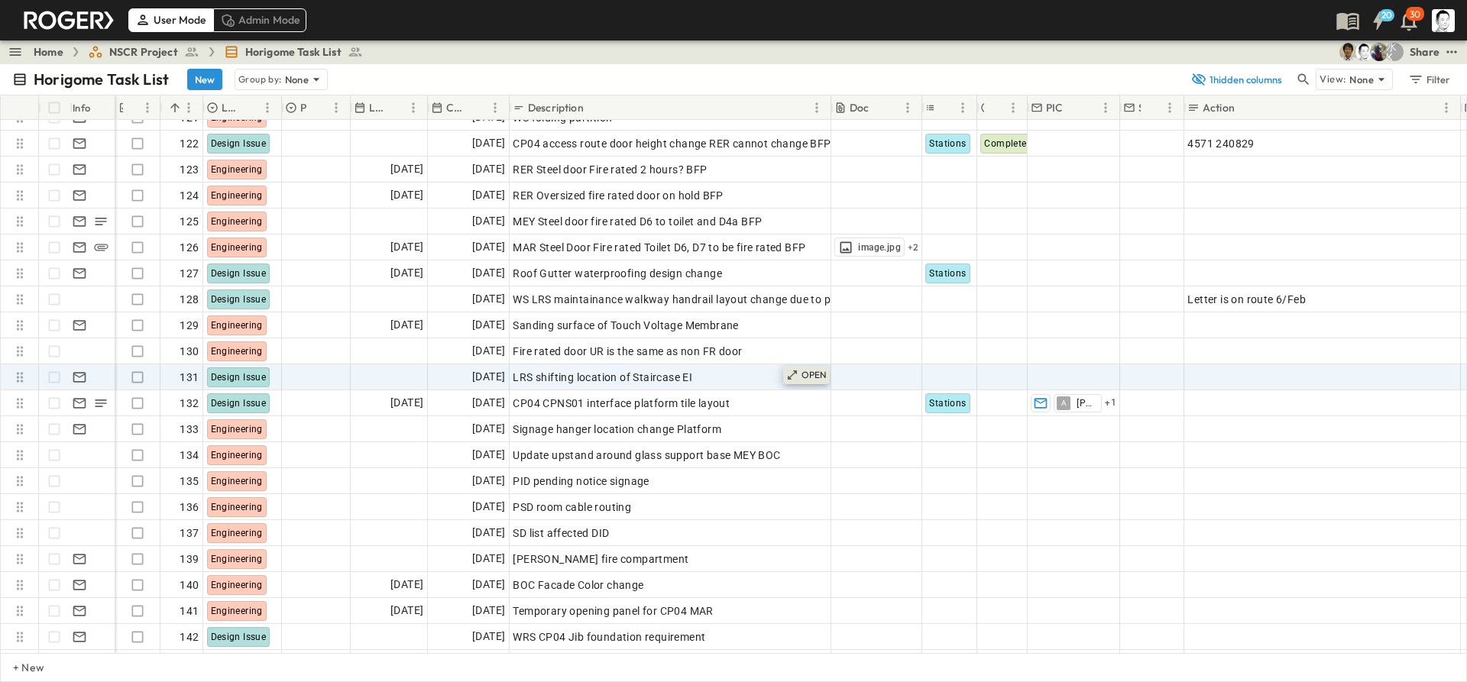
scroll to position [3159, 0]
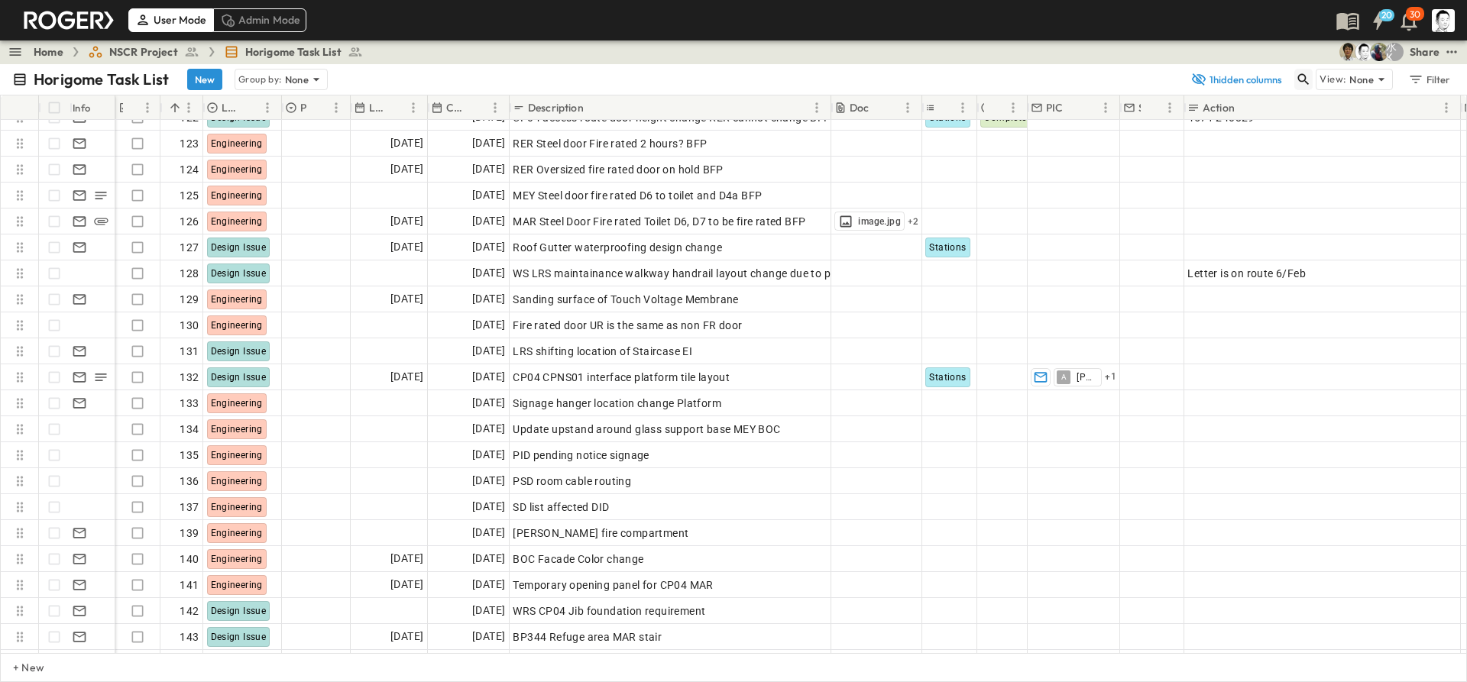
click at [1312, 71] on button "button" at bounding box center [1303, 79] width 18 height 21
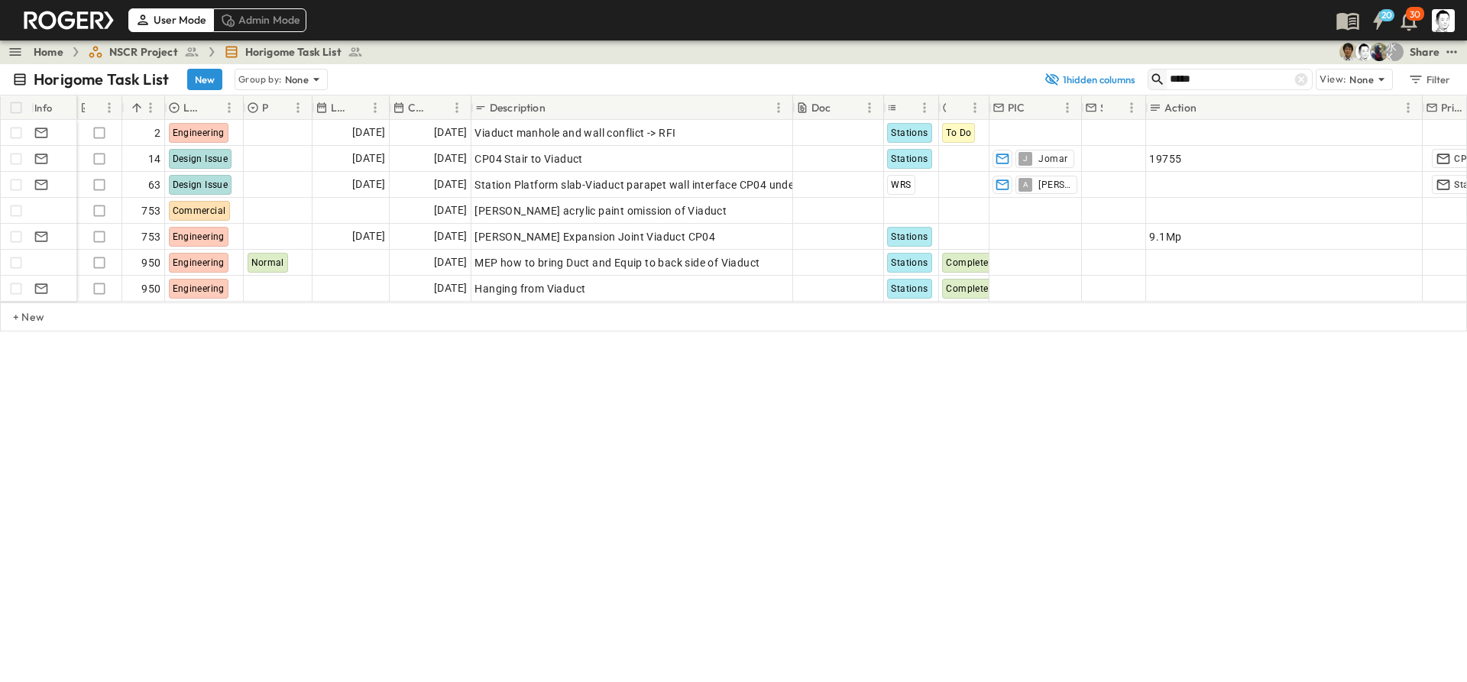
scroll to position [0, 0]
type input "*"
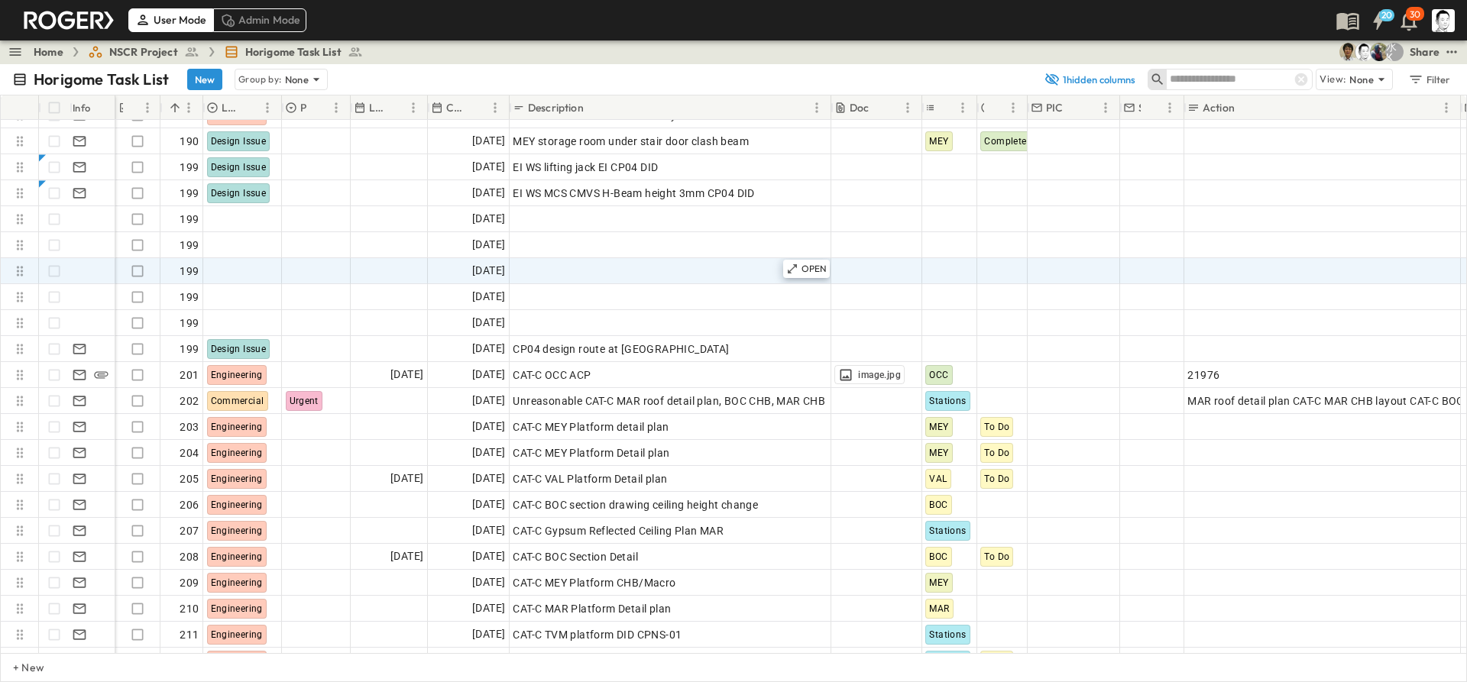
scroll to position [4279, 0]
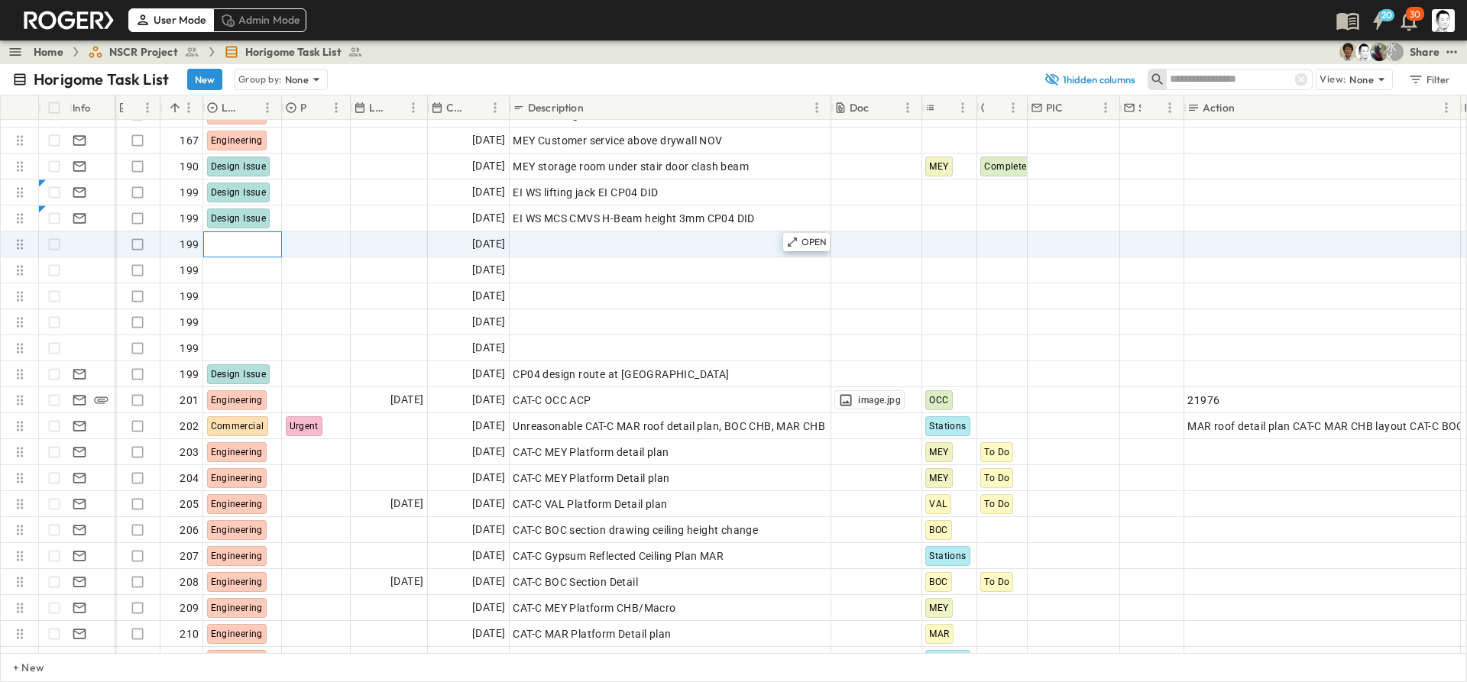
click at [244, 250] on div at bounding box center [242, 244] width 77 height 24
click at [273, 406] on span "Commercial" at bounding box center [253, 412] width 51 height 12
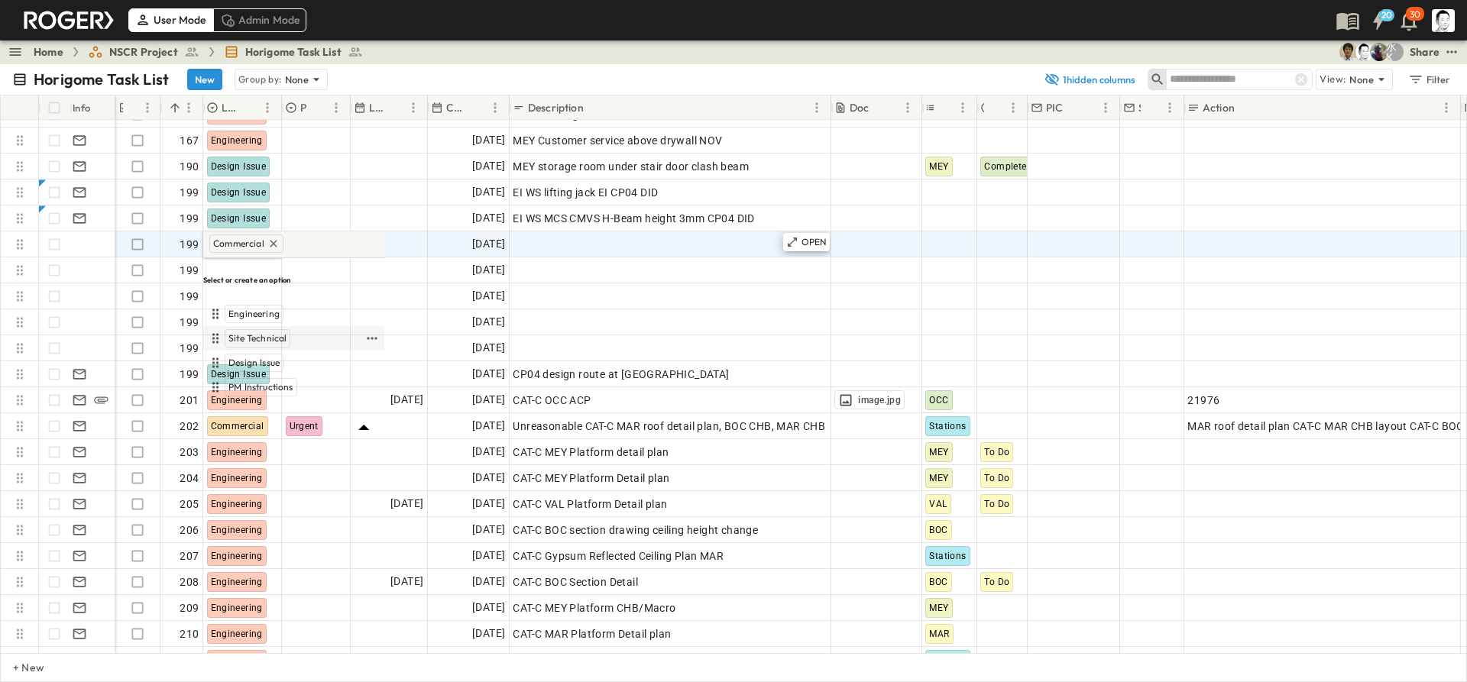
click at [267, 332] on span "Site Technical" at bounding box center [257, 338] width 58 height 12
click at [266, 308] on span "Engineering" at bounding box center [253, 314] width 51 height 12
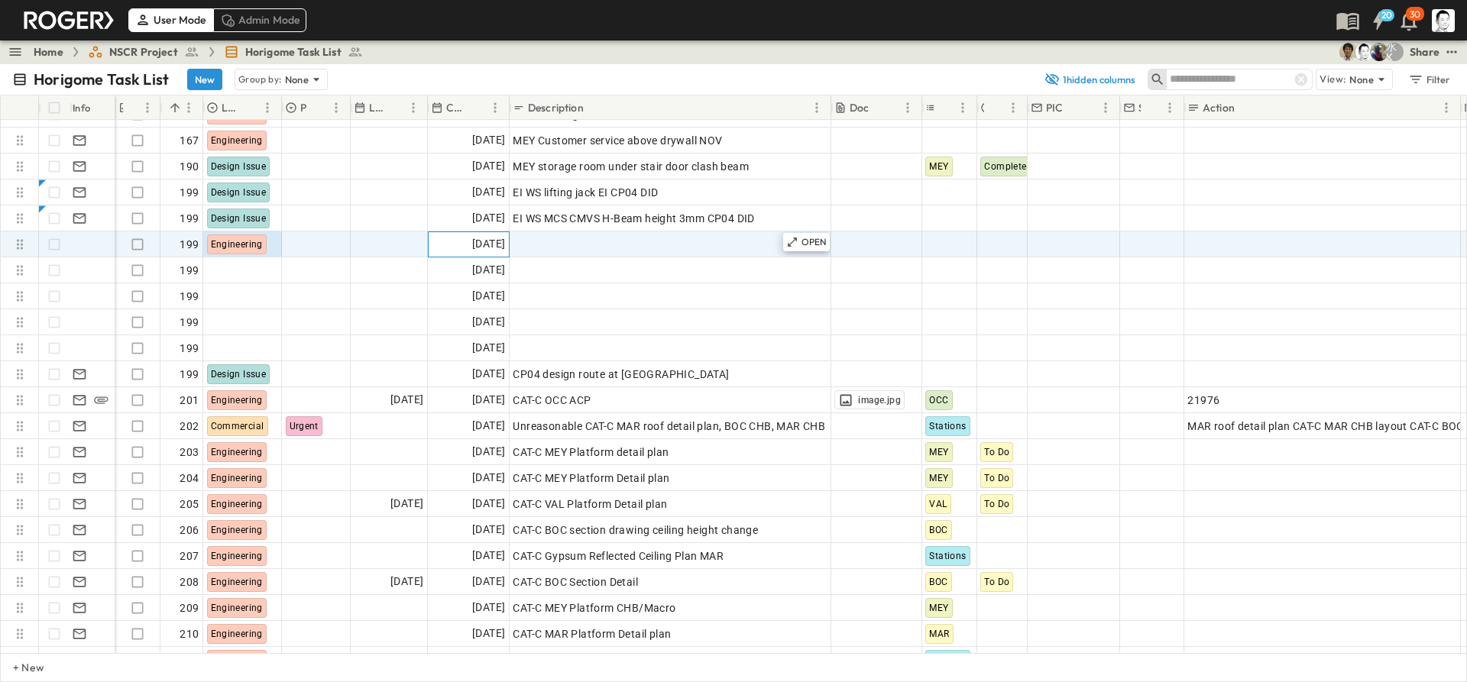
click at [476, 248] on span "[DATE]" at bounding box center [488, 244] width 33 height 18
click at [539, 247] on span "Add Description" at bounding box center [552, 244] width 79 height 15
type input "**********"
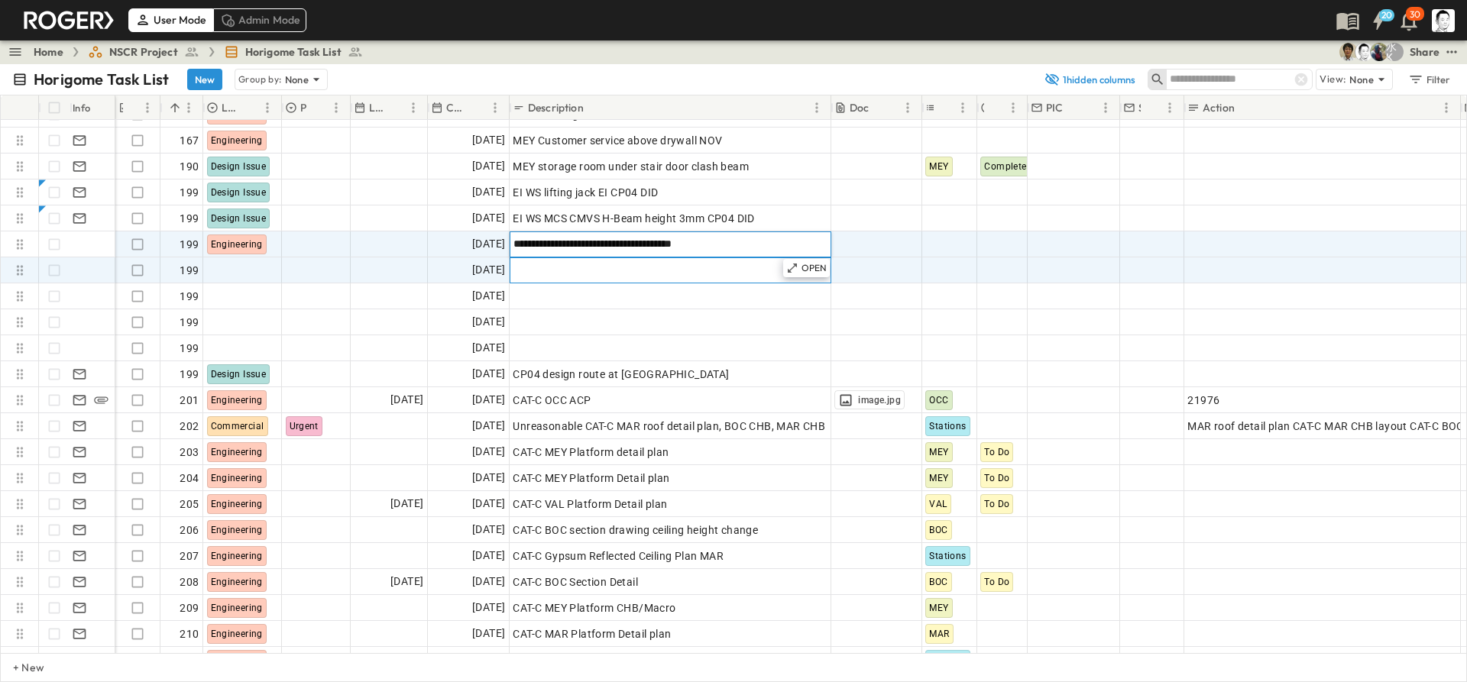
click at [547, 266] on span "Add Description" at bounding box center [552, 270] width 79 height 15
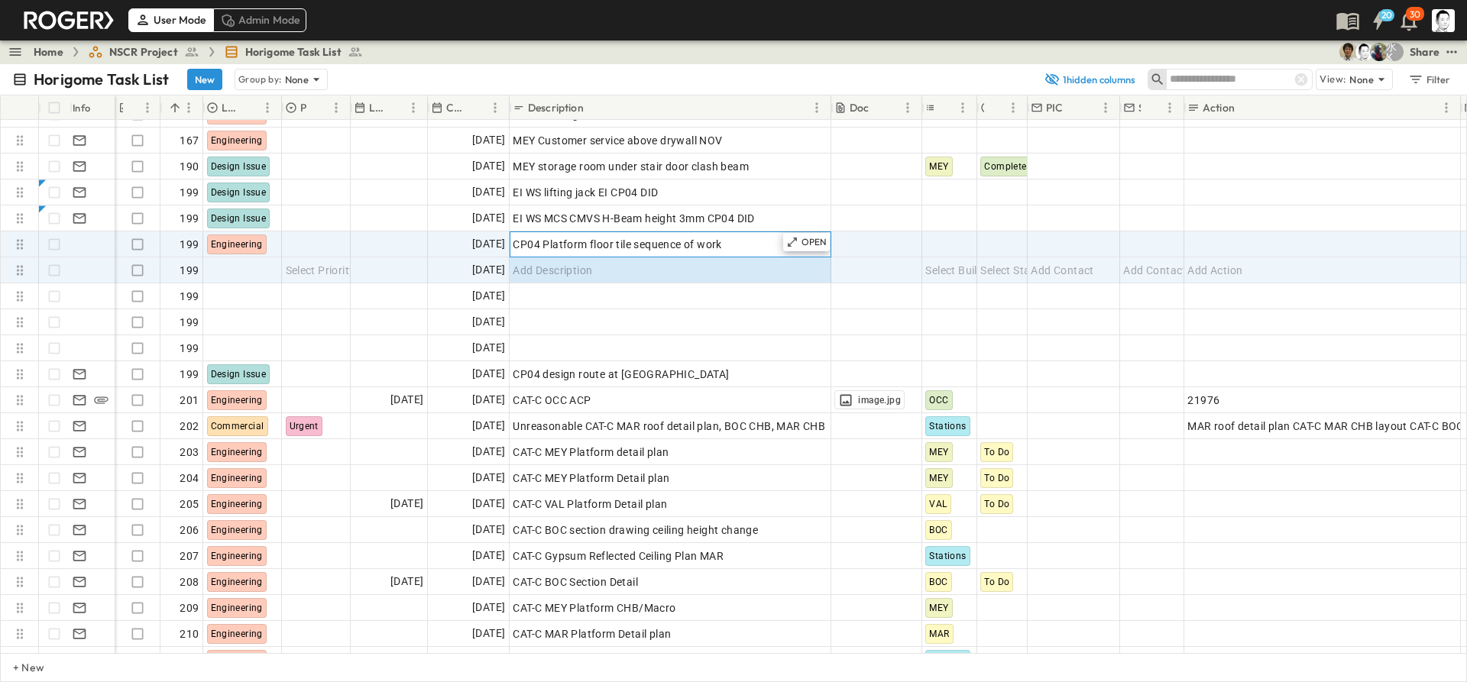
click at [728, 239] on div "CP04 Platform floor tile sequence of work" at bounding box center [670, 244] width 314 height 21
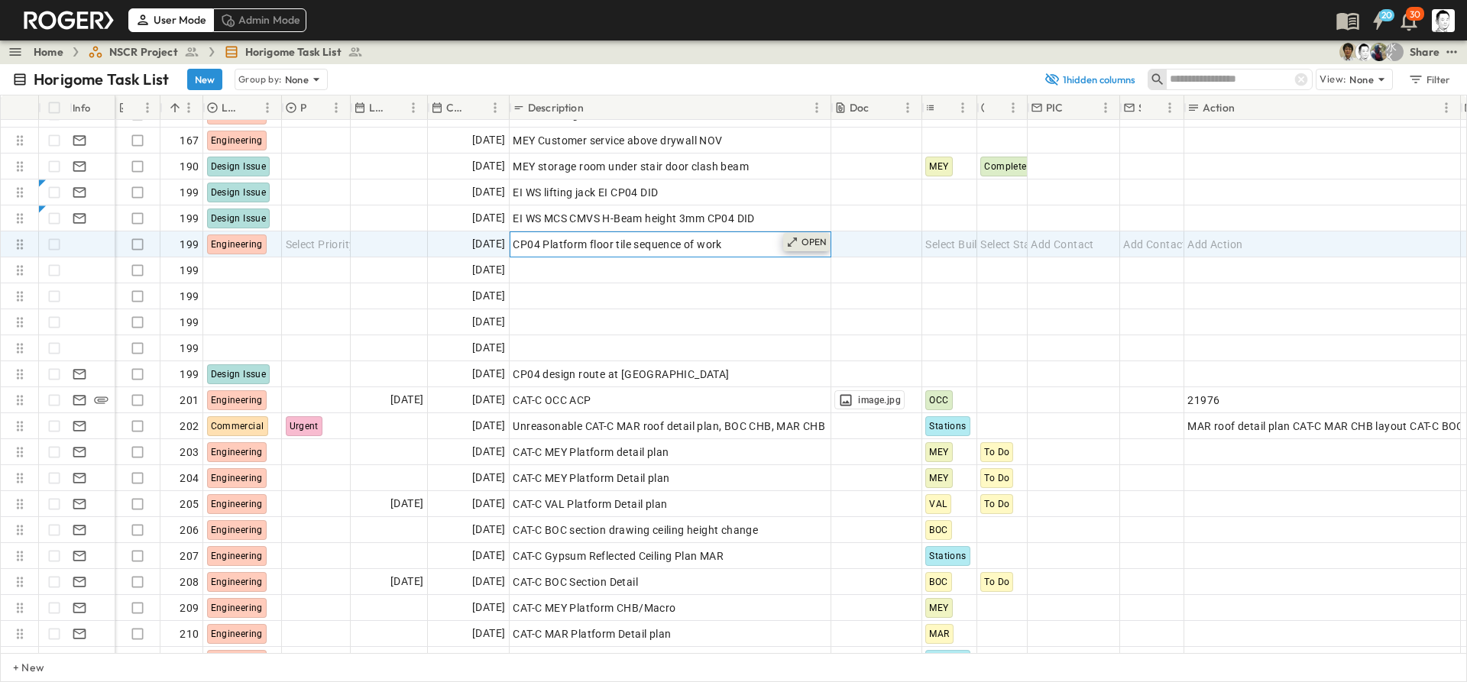
click at [799, 238] on icon at bounding box center [792, 242] width 12 height 12
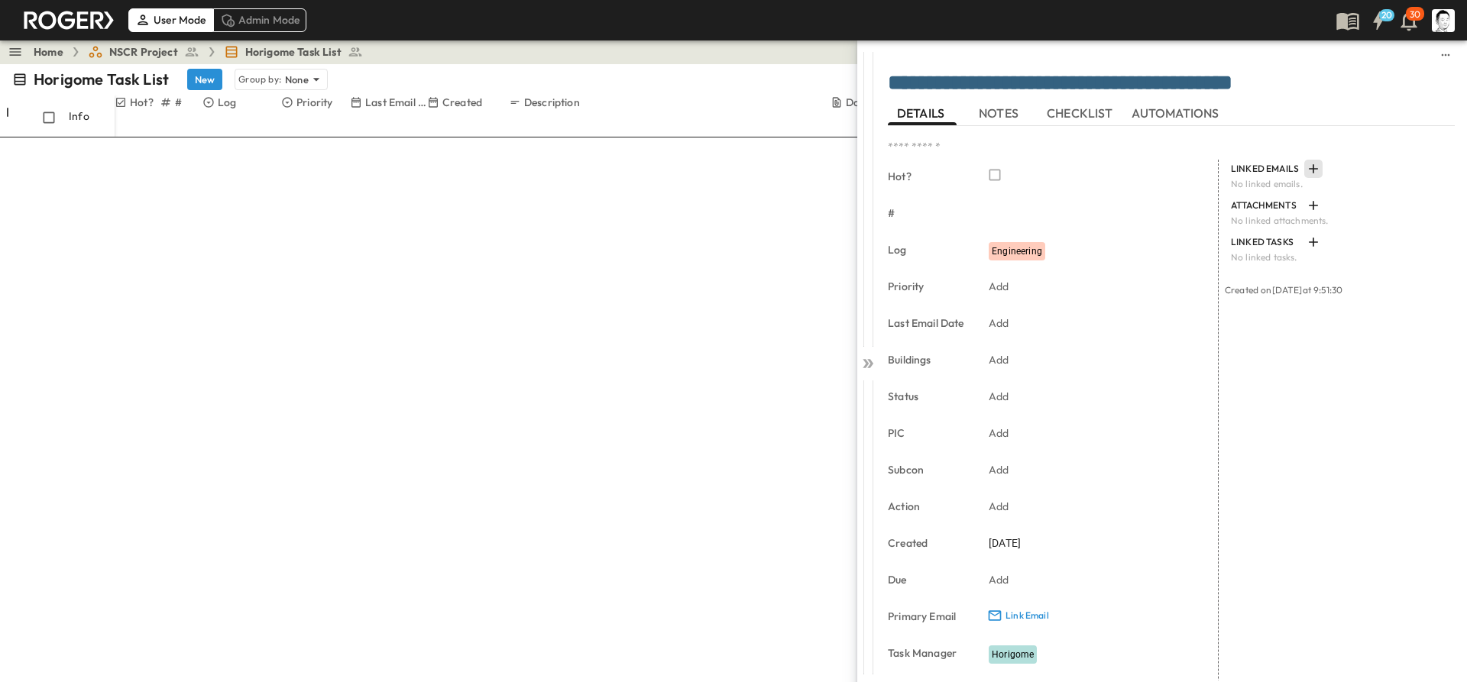
click at [1306, 170] on icon "button" at bounding box center [1313, 168] width 15 height 15
click at [1317, 190] on p "Compose New" at bounding box center [1365, 188] width 131 height 15
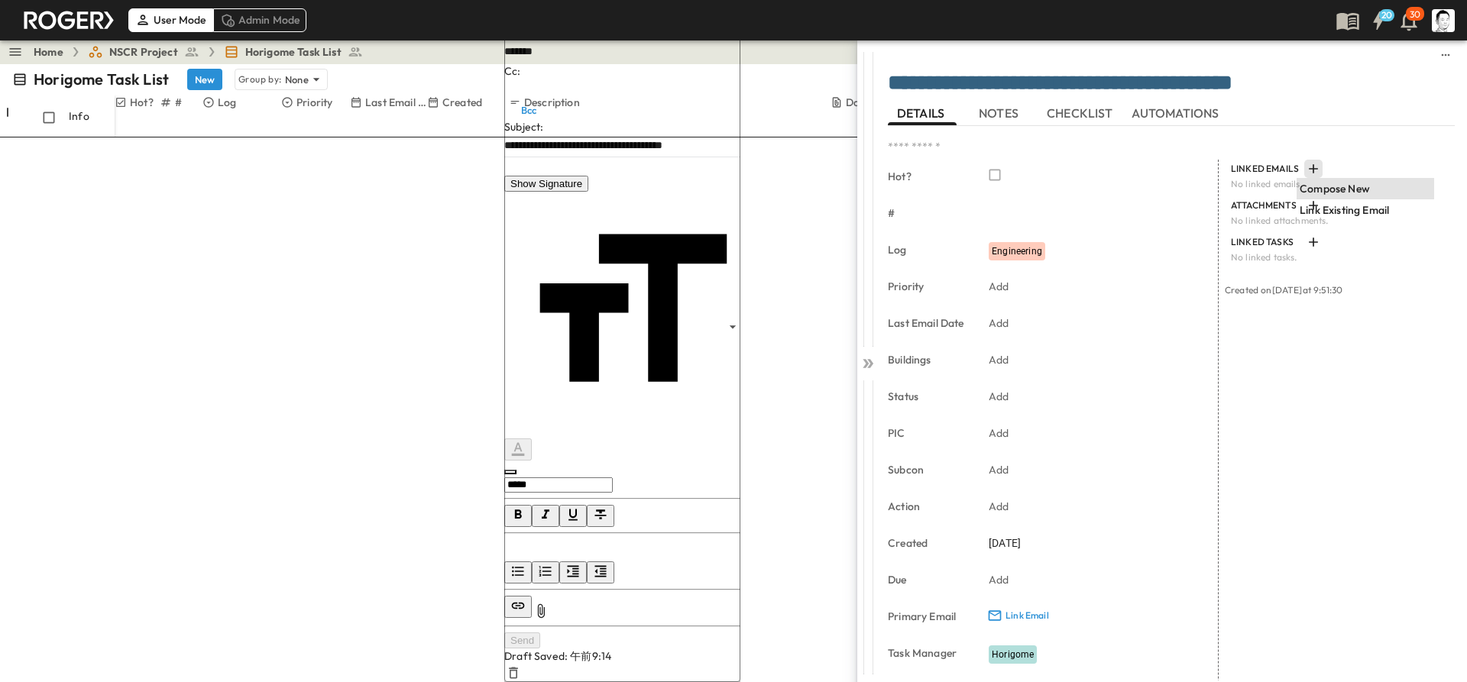
type input "********"
click at [540, 649] on button "Send" at bounding box center [522, 641] width 36 height 16
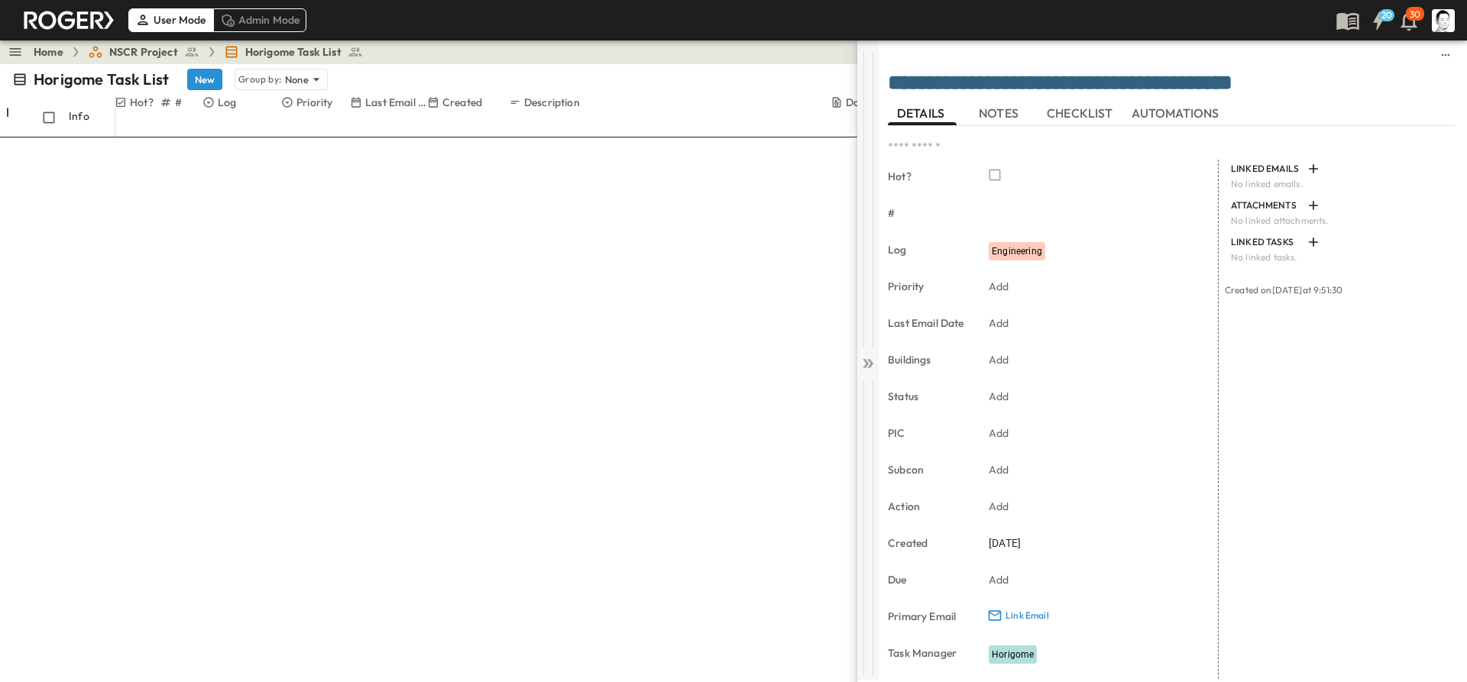
click at [872, 356] on icon at bounding box center [867, 363] width 15 height 15
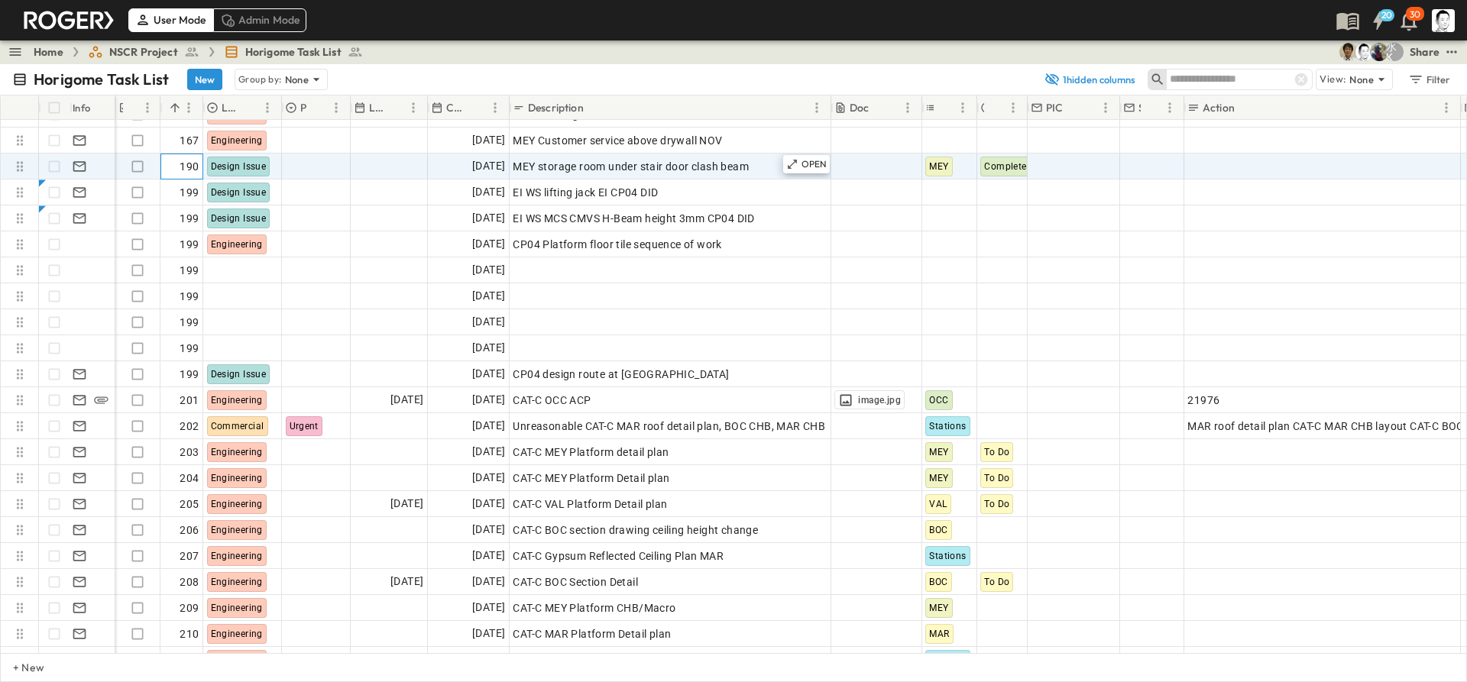
click at [182, 170] on span "190" at bounding box center [189, 166] width 19 height 15
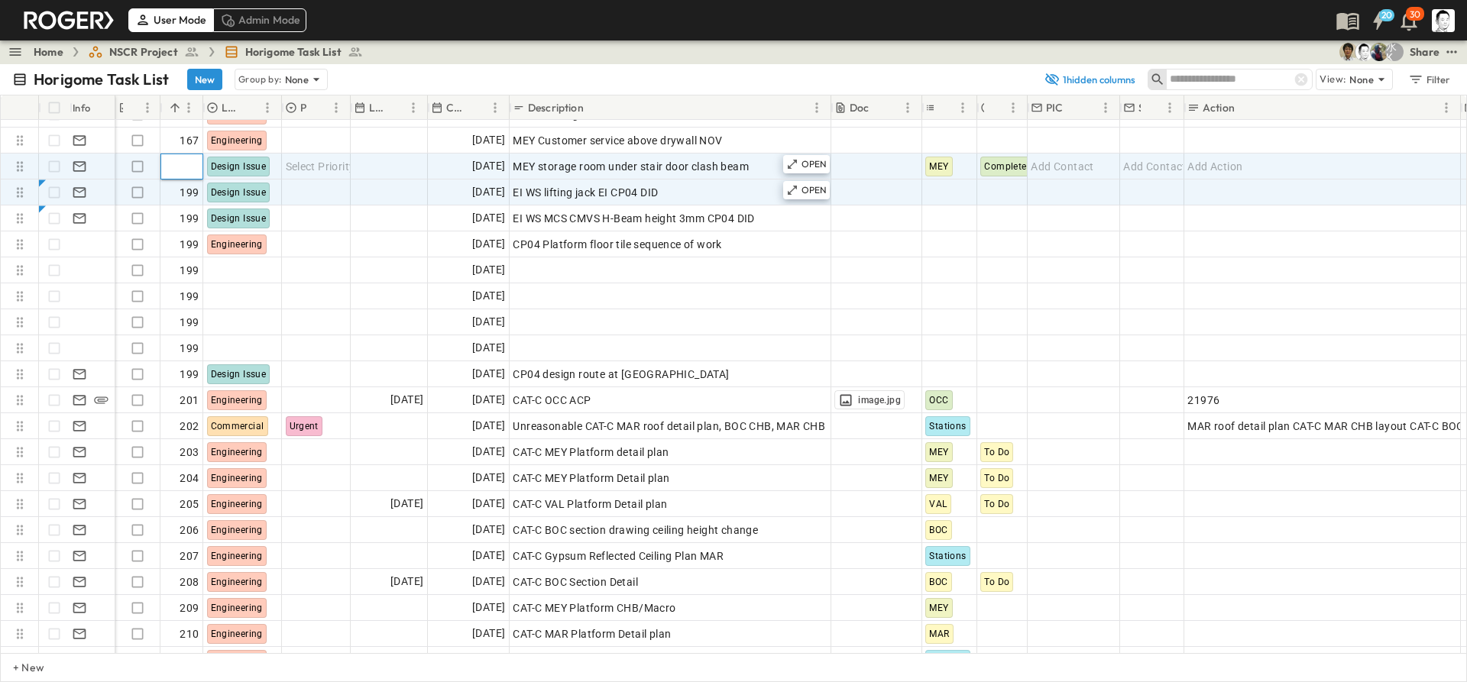
type input "***"
click at [181, 194] on span "199" at bounding box center [189, 192] width 19 height 15
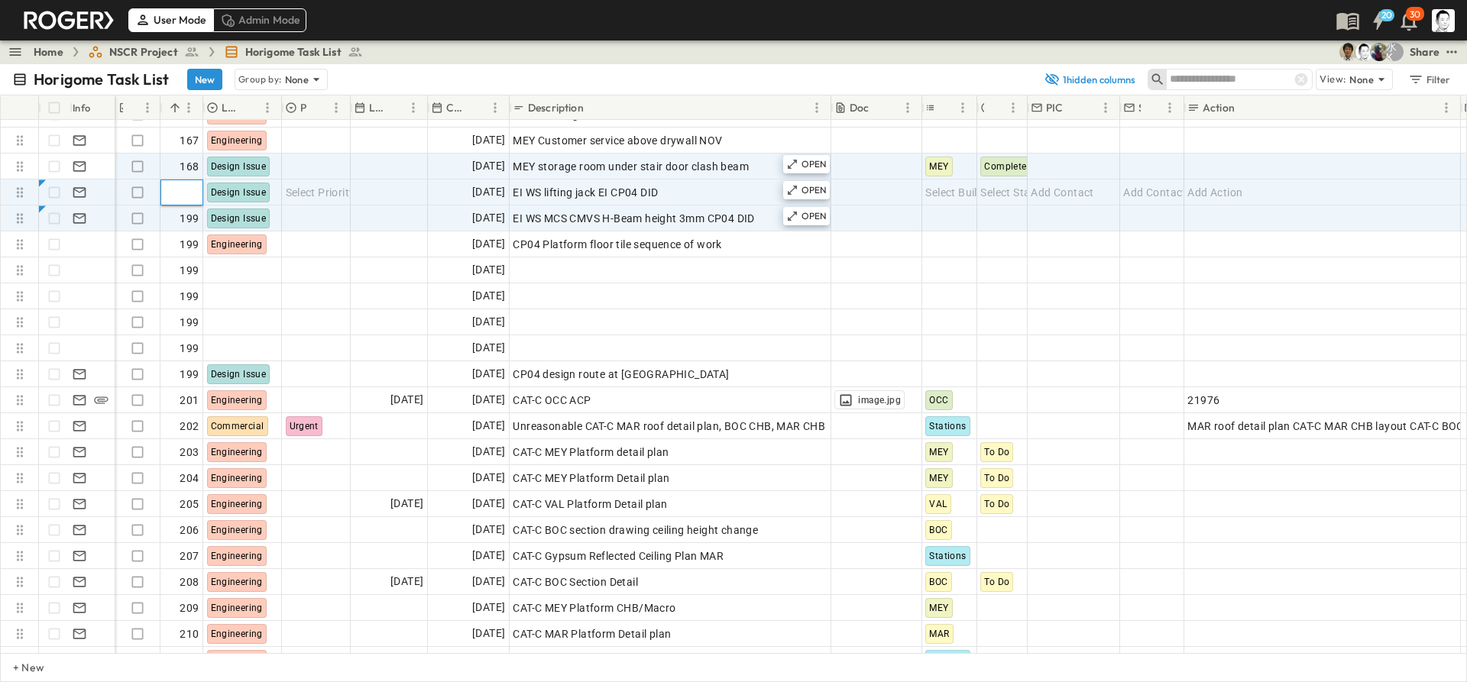
type input "***"
click at [191, 218] on span "199" at bounding box center [189, 218] width 19 height 15
type input "***"
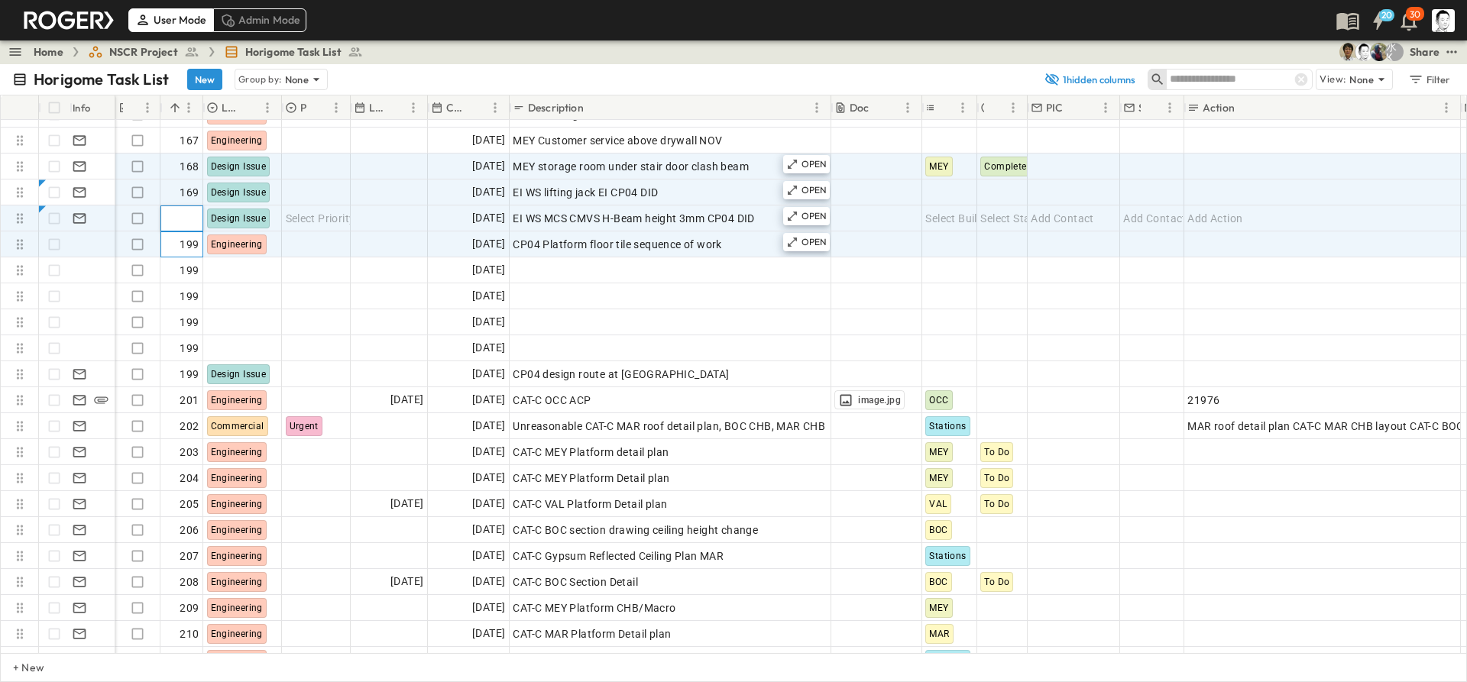
click at [191, 235] on div "199" at bounding box center [181, 244] width 35 height 21
type input "***"
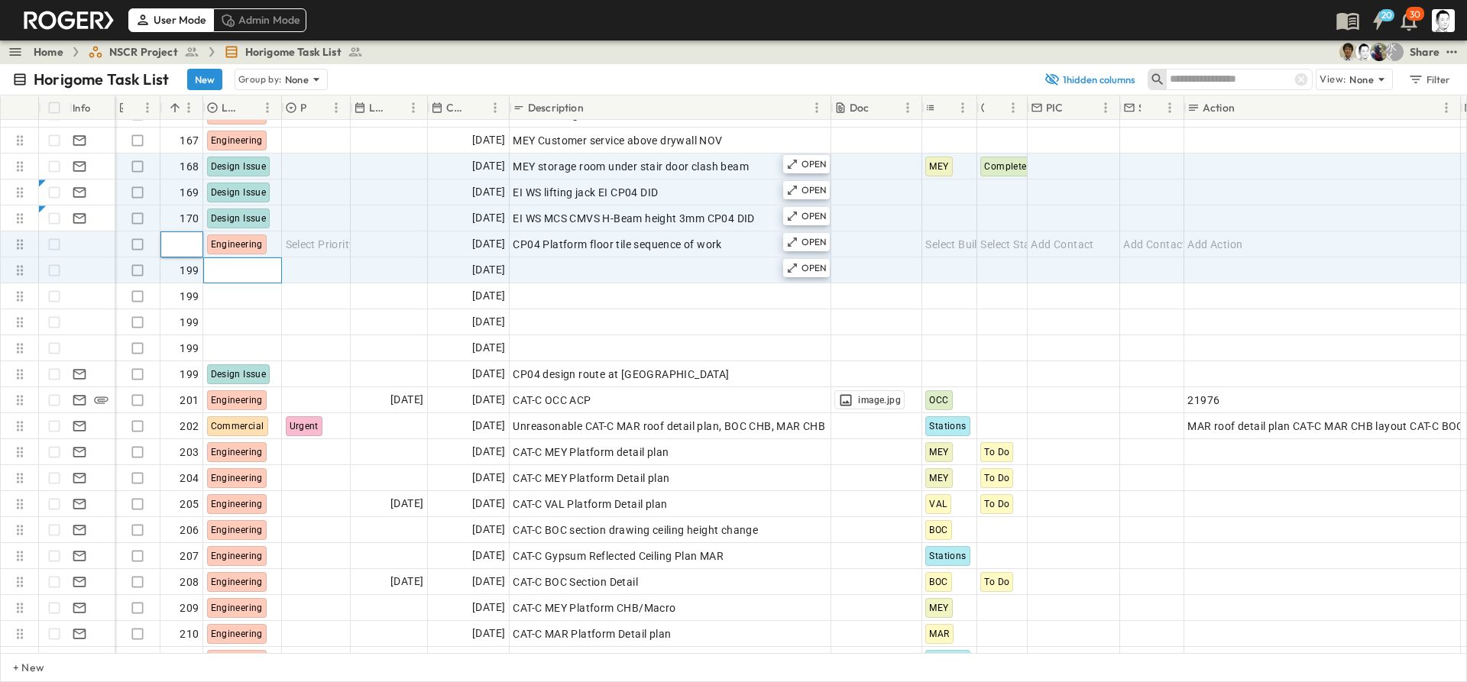
click at [258, 262] on div at bounding box center [242, 270] width 77 height 24
click at [272, 240] on div "Engineering" at bounding box center [242, 244] width 77 height 24
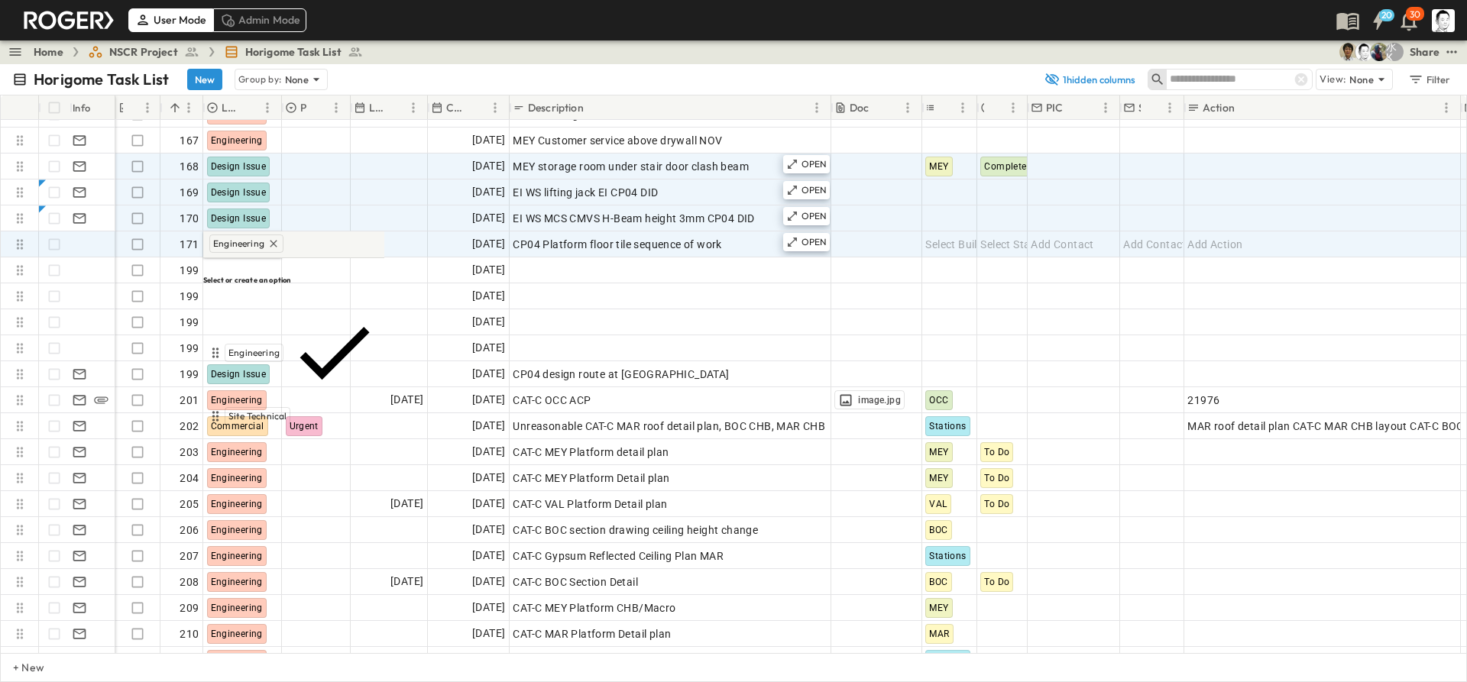
click at [277, 484] on span "Commercial" at bounding box center [253, 490] width 51 height 12
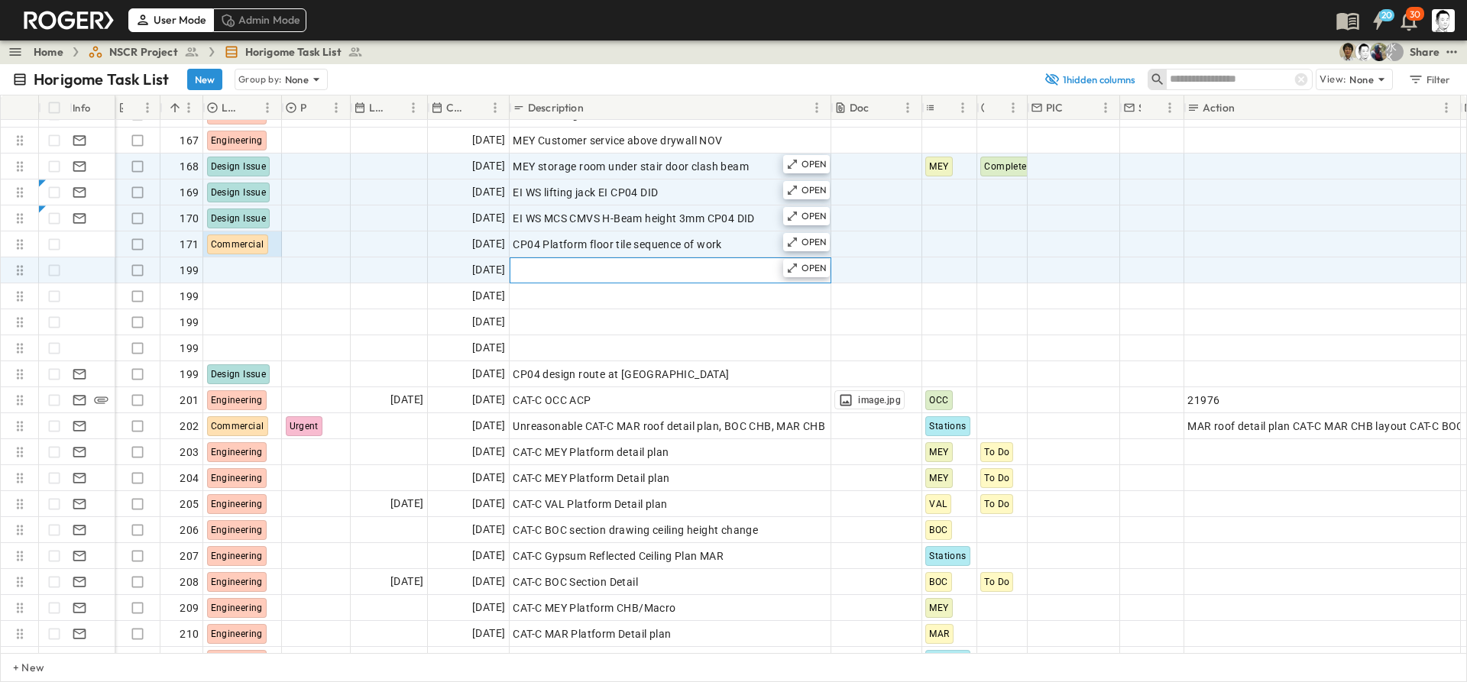
click at [589, 267] on span "Add Description" at bounding box center [552, 270] width 79 height 15
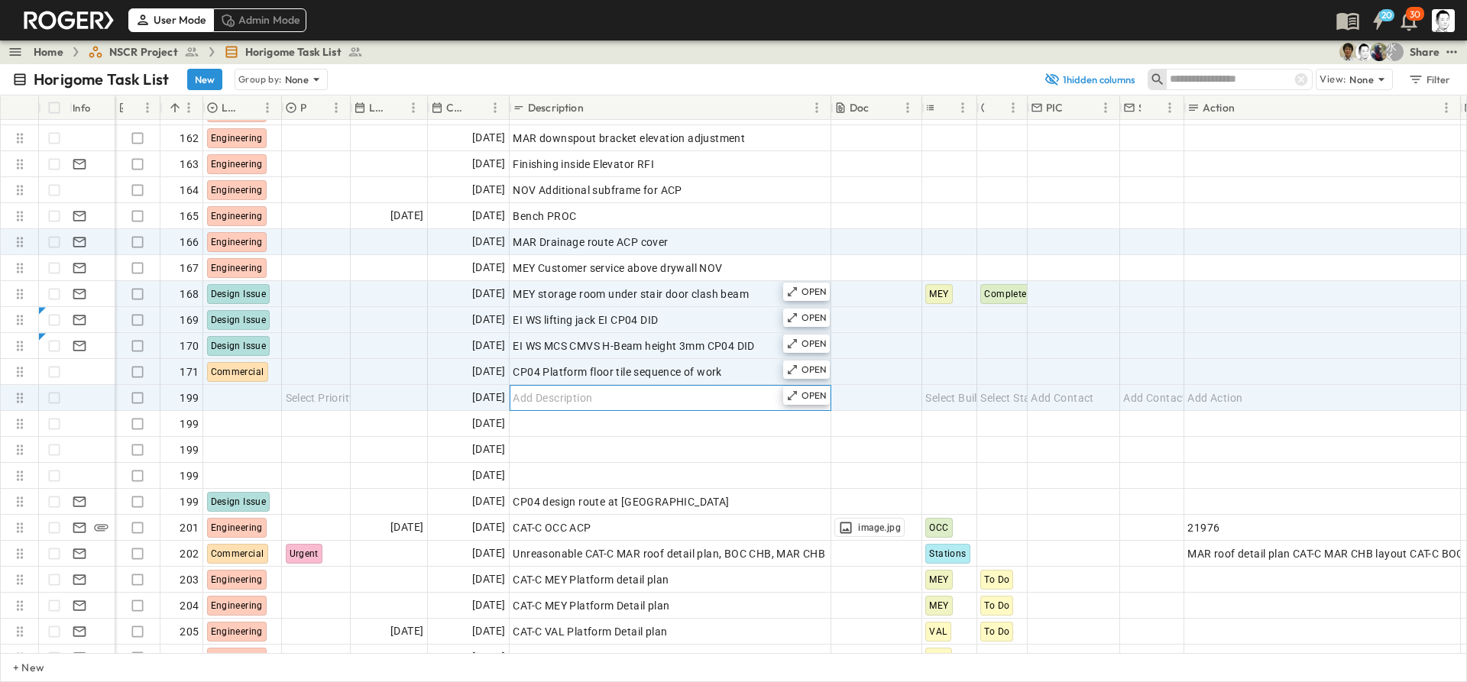
scroll to position [4126, 0]
